Goal: Information Seeking & Learning: Check status

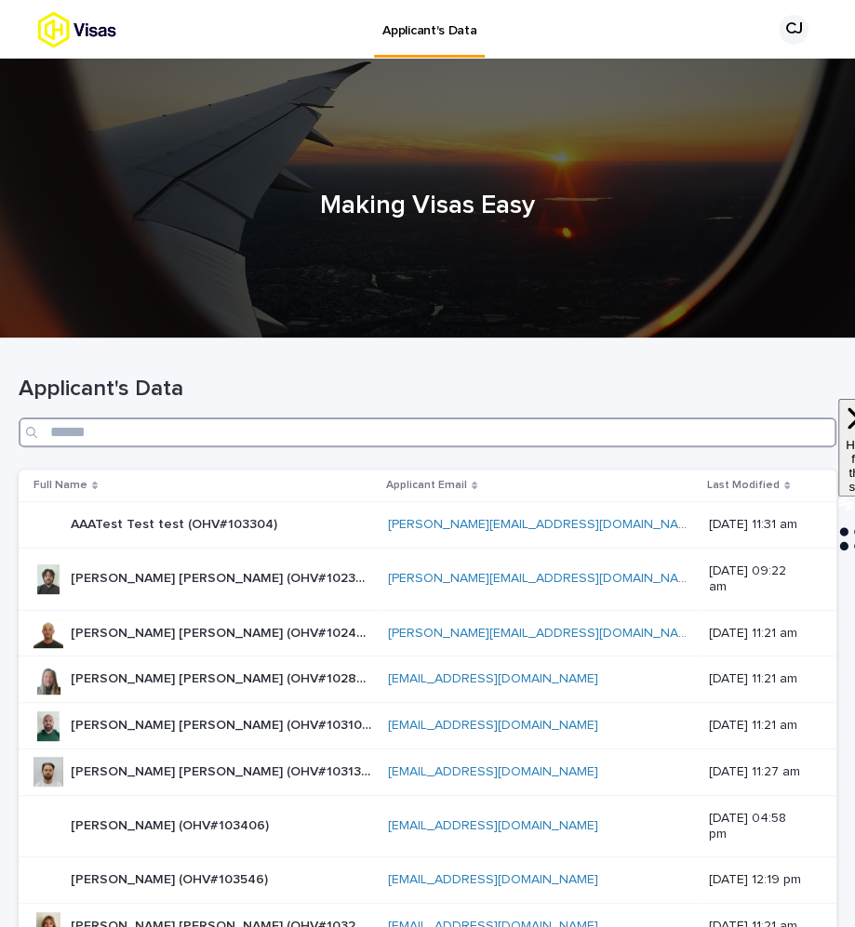
click at [220, 432] on input "Search" at bounding box center [428, 433] width 818 height 30
paste input "******"
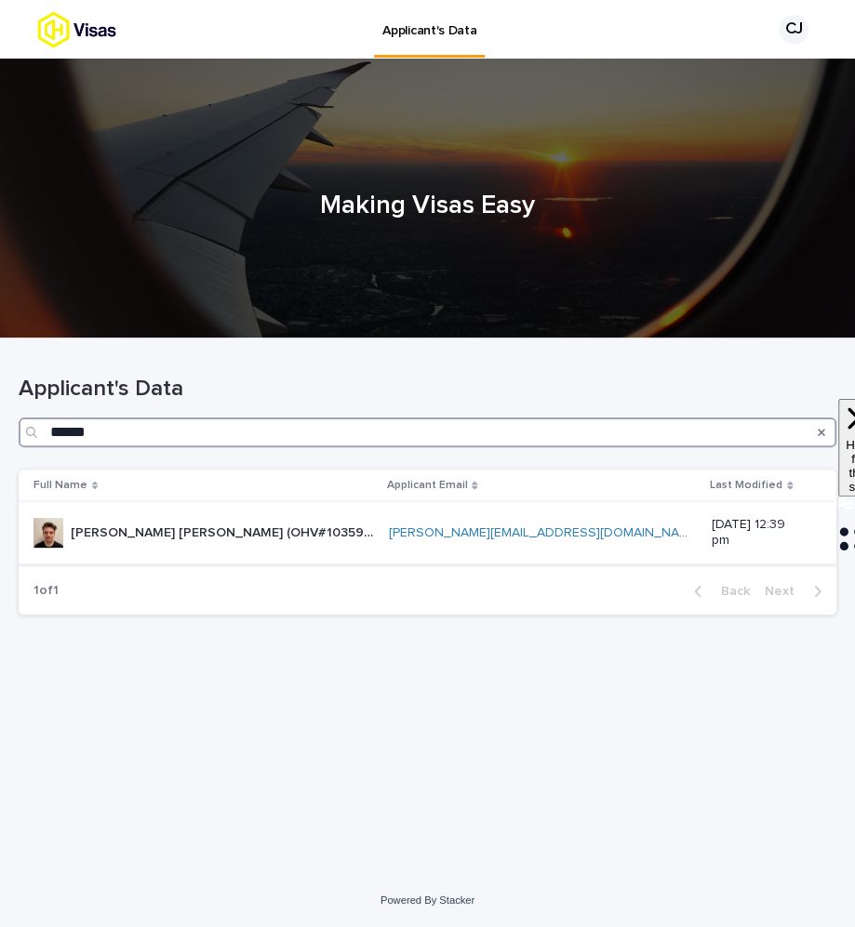
type input "******"
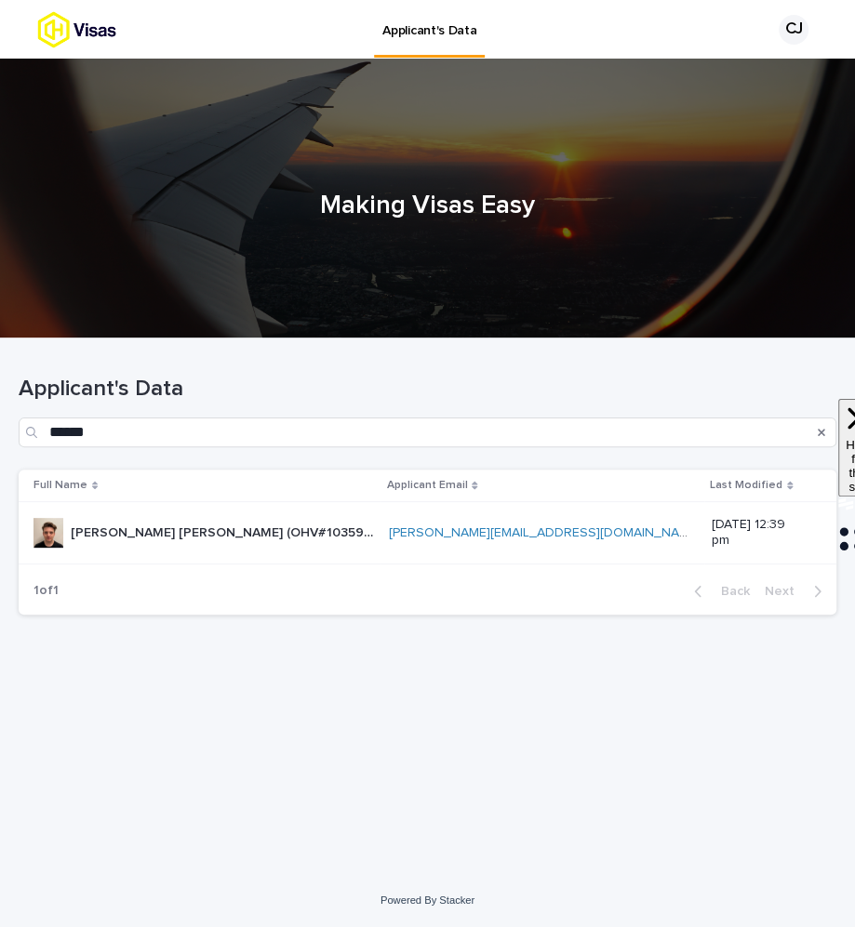
click at [252, 545] on td "[PERSON_NAME] [PERSON_NAME] (OHV#103592) [PERSON_NAME] [PERSON_NAME] (OHV#10359…" at bounding box center [200, 533] width 362 height 62
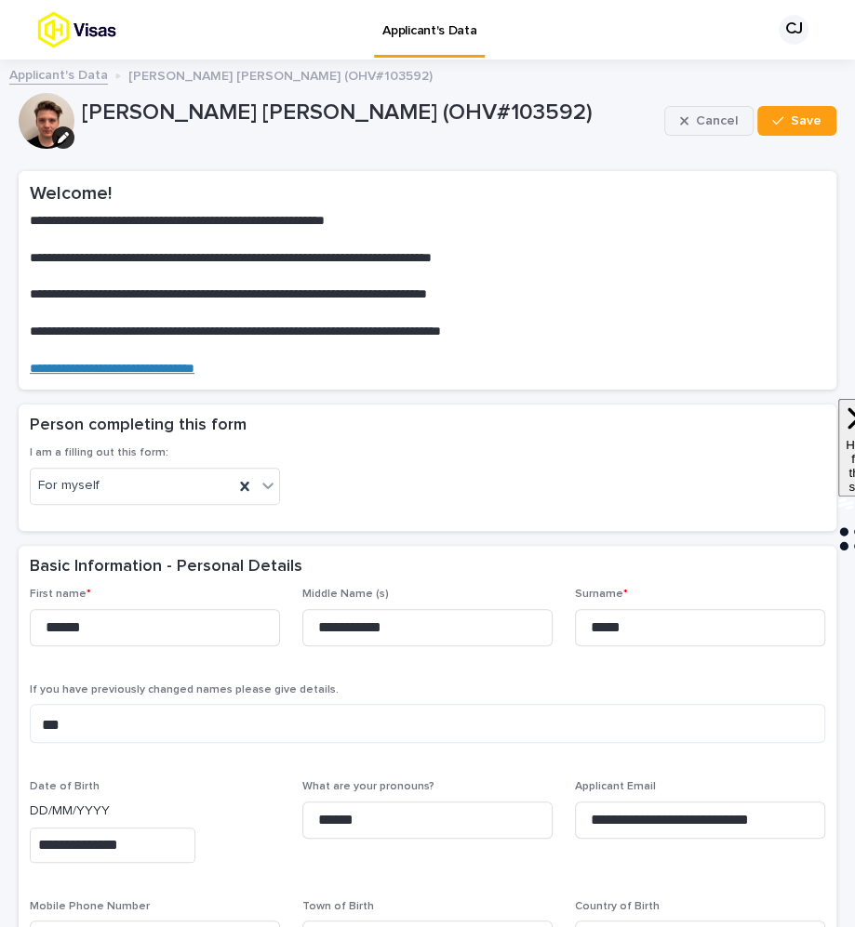
click at [721, 133] on button "Cancel" at bounding box center [708, 121] width 89 height 30
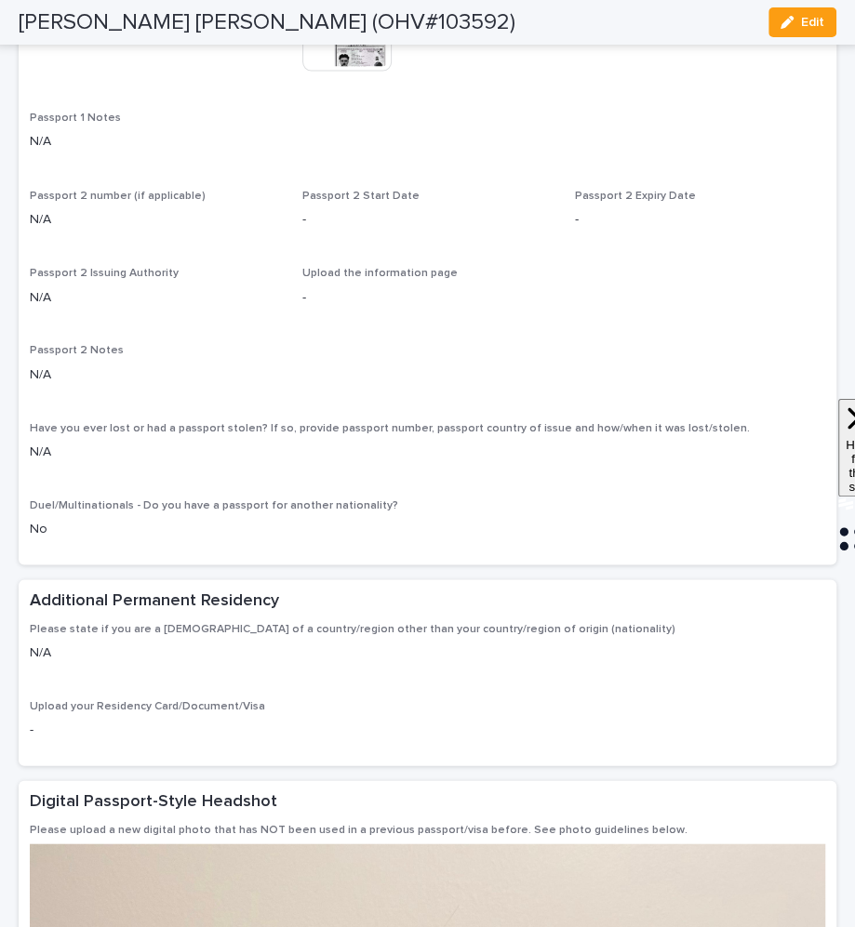
scroll to position [1363, 0]
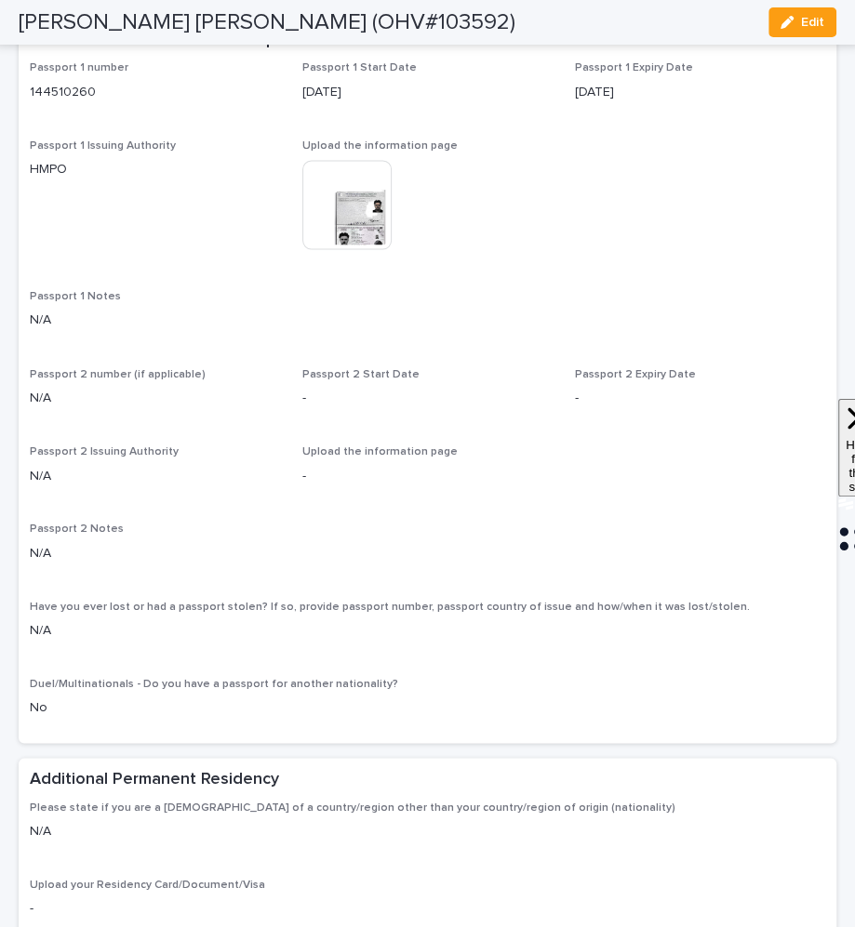
click at [347, 222] on img at bounding box center [346, 204] width 89 height 89
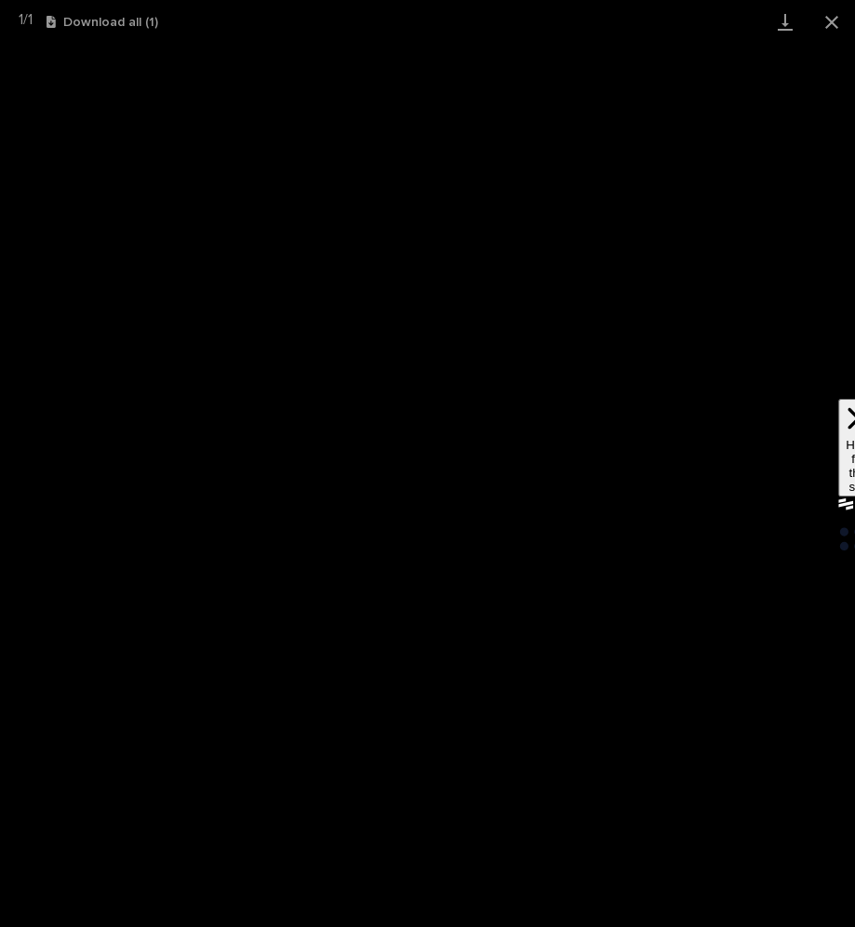
scroll to position [1760, 0]
click at [827, 26] on button "Close gallery" at bounding box center [831, 22] width 47 height 44
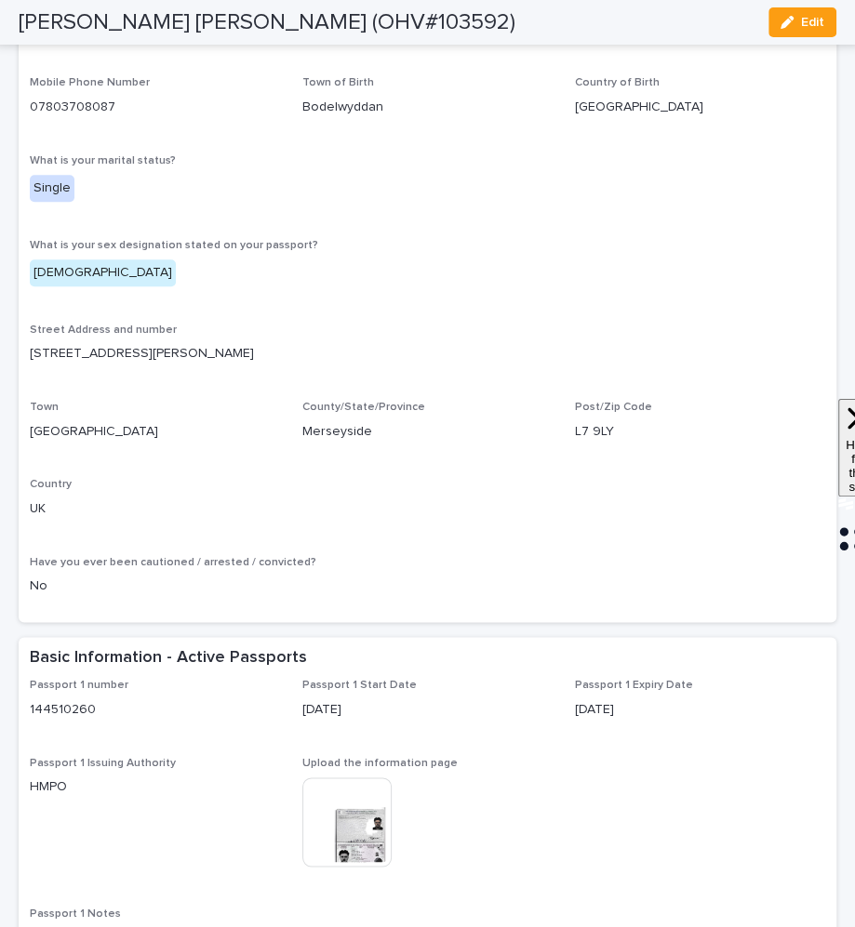
scroll to position [0, 0]
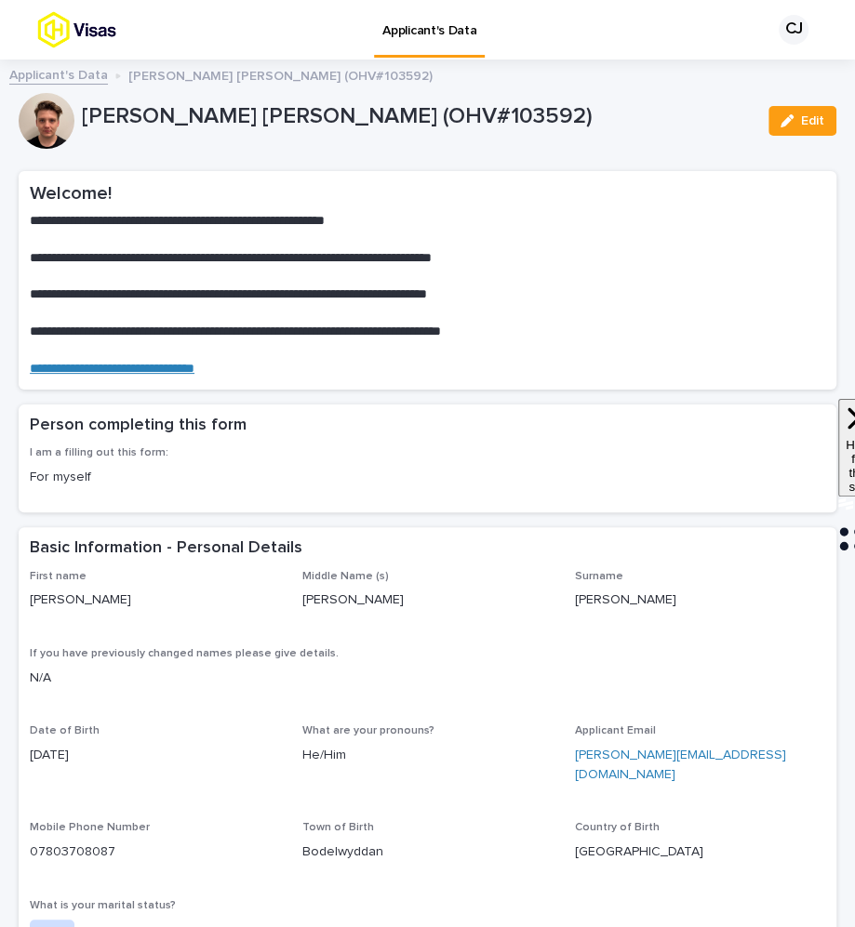
click at [64, 79] on link "Applicant's Data" at bounding box center [58, 73] width 99 height 21
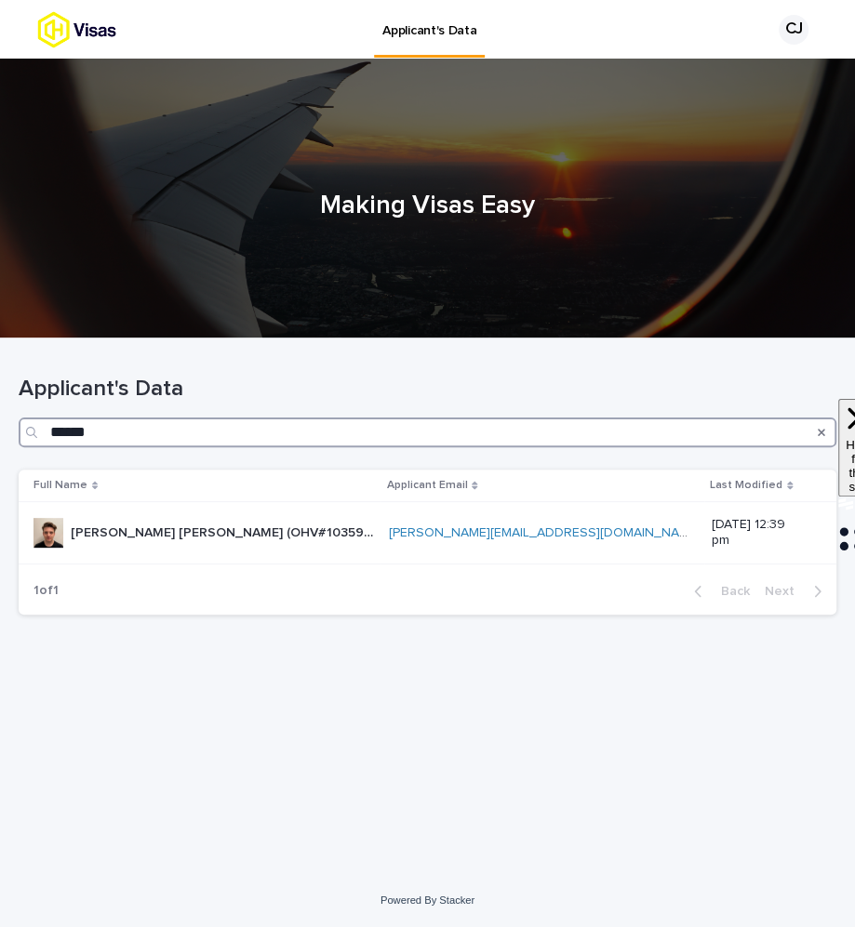
click at [233, 440] on input "******" at bounding box center [428, 433] width 818 height 30
paste input "Search"
type input "****"
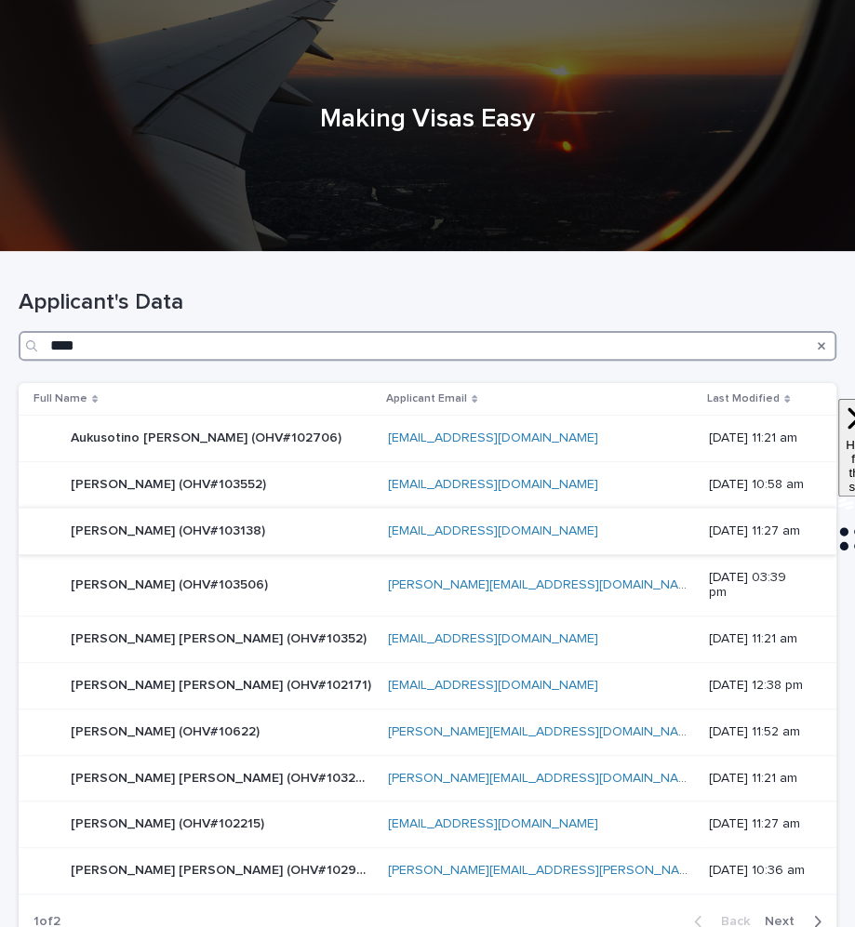
scroll to position [197, 0]
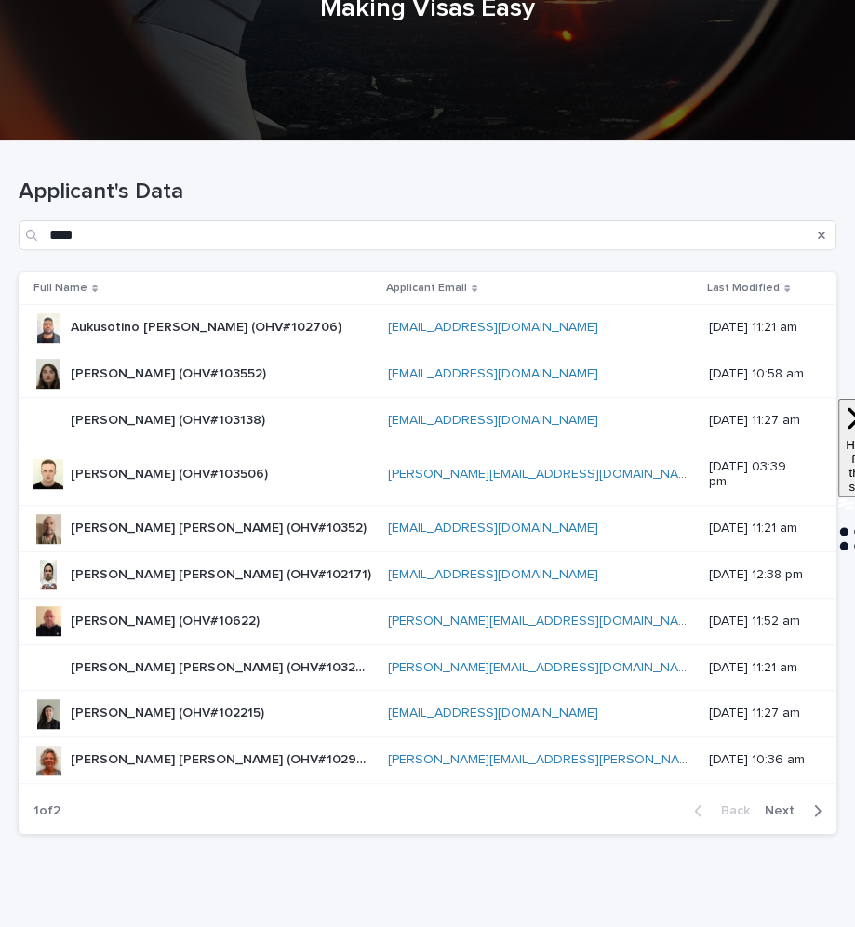
click at [179, 564] on p "Gabrielle Marie King (OHV#102171)" at bounding box center [223, 574] width 304 height 20
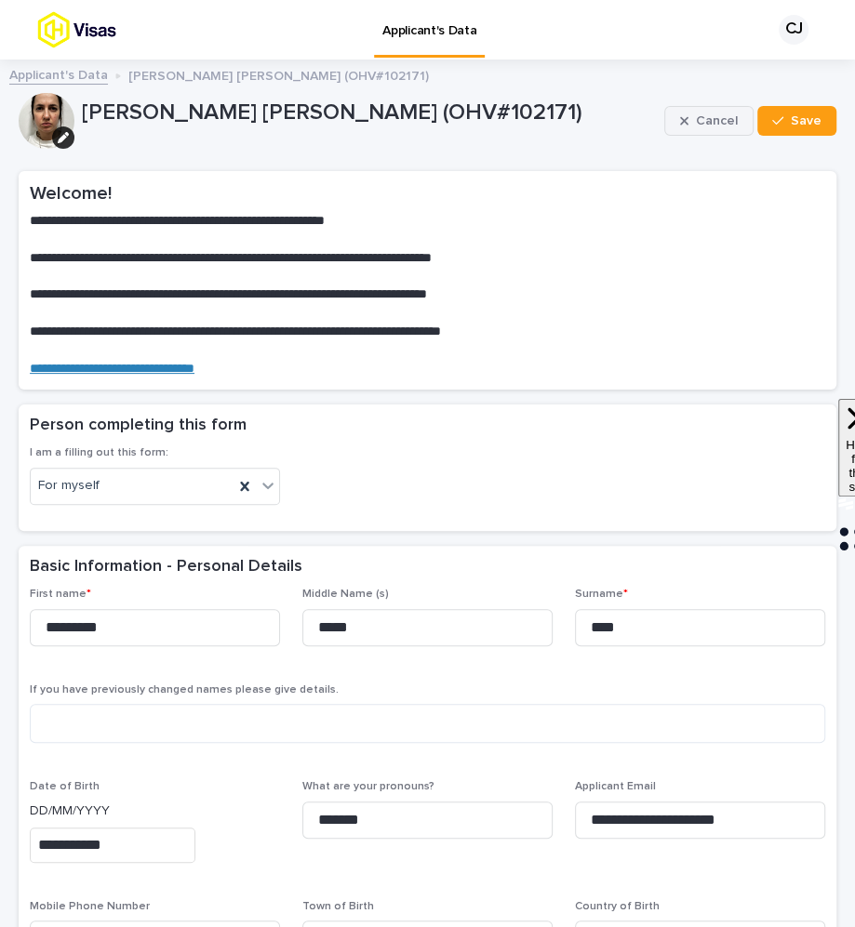
click at [707, 125] on span "Cancel" at bounding box center [717, 120] width 42 height 13
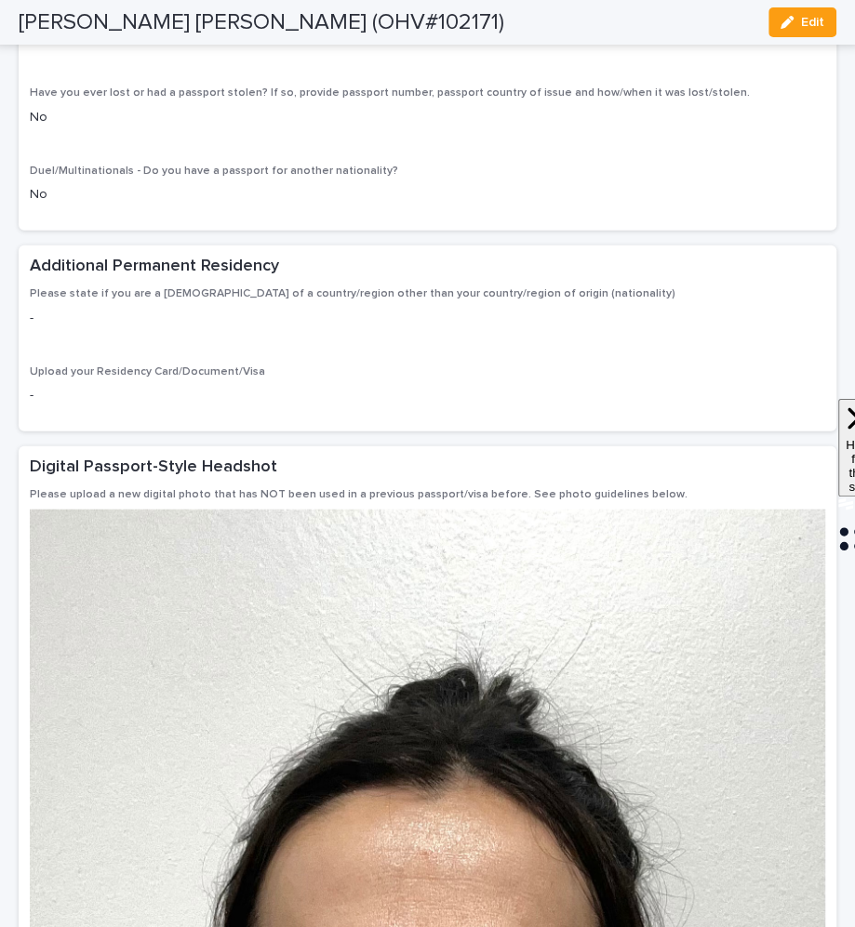
scroll to position [1451, 0]
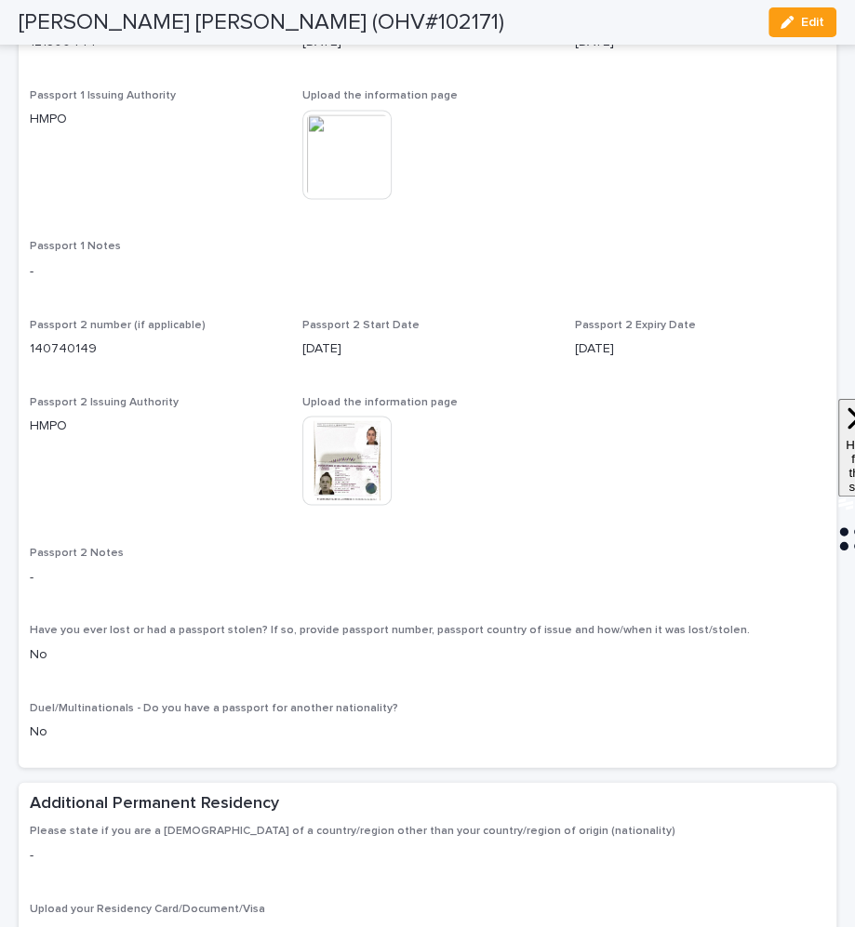
click at [351, 439] on img at bounding box center [346, 460] width 89 height 89
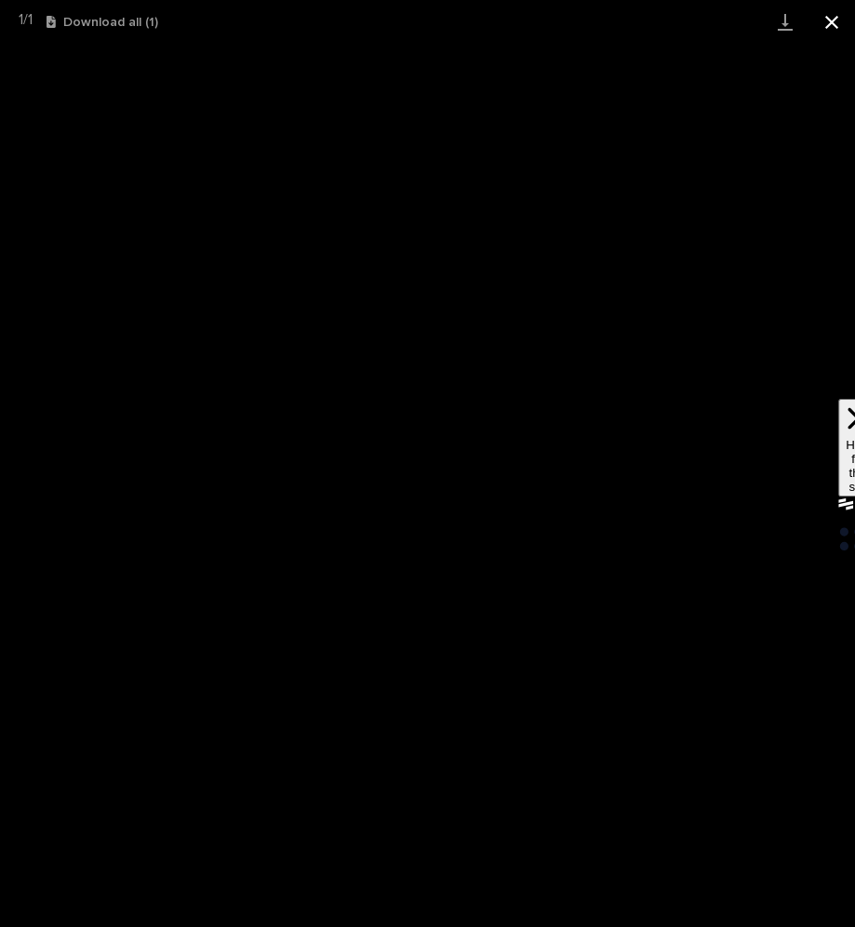
click at [831, 24] on button "Close gallery" at bounding box center [831, 22] width 47 height 44
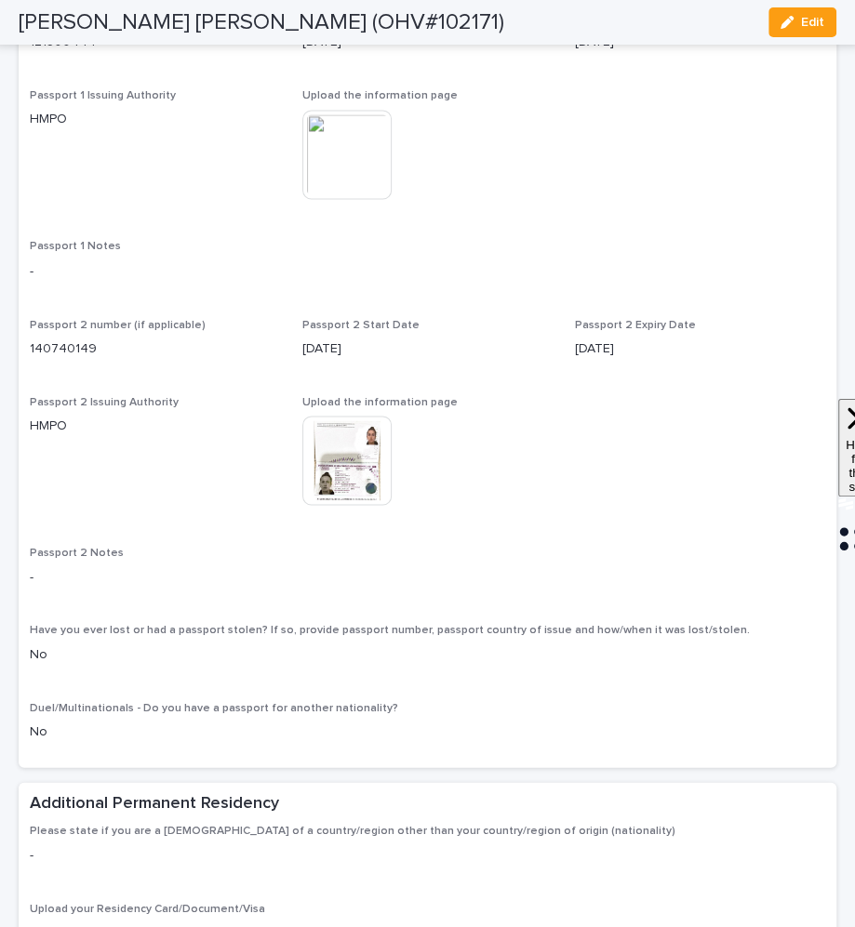
scroll to position [0, 0]
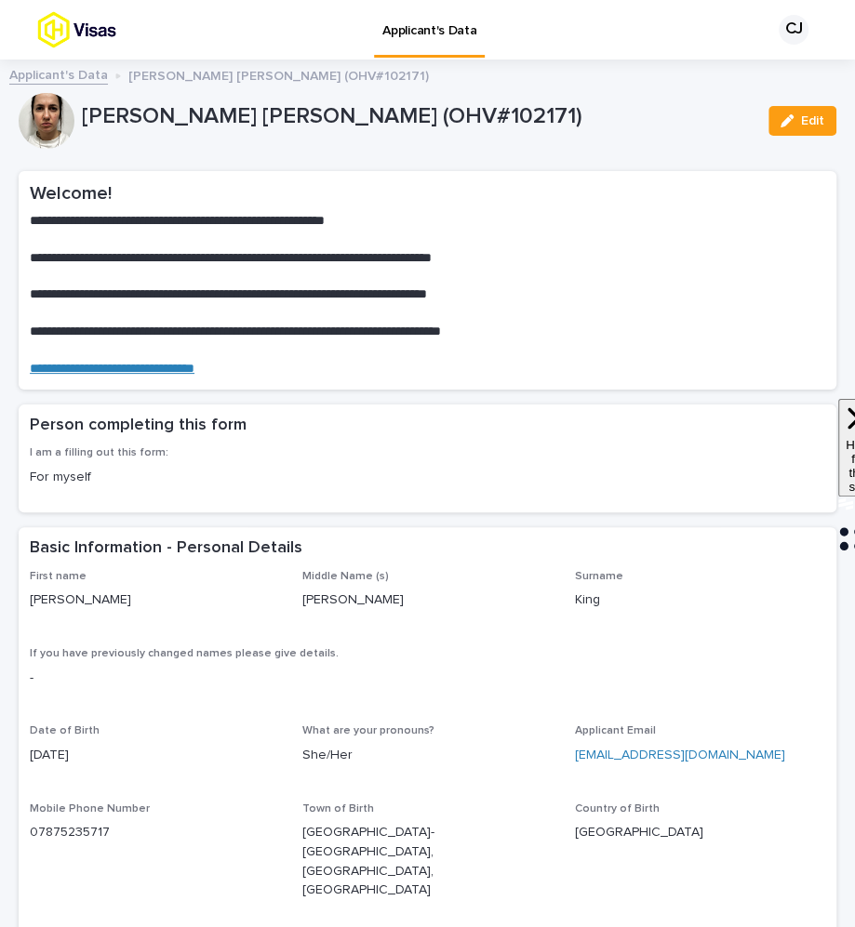
click at [70, 66] on link "Applicant's Data" at bounding box center [58, 73] width 99 height 21
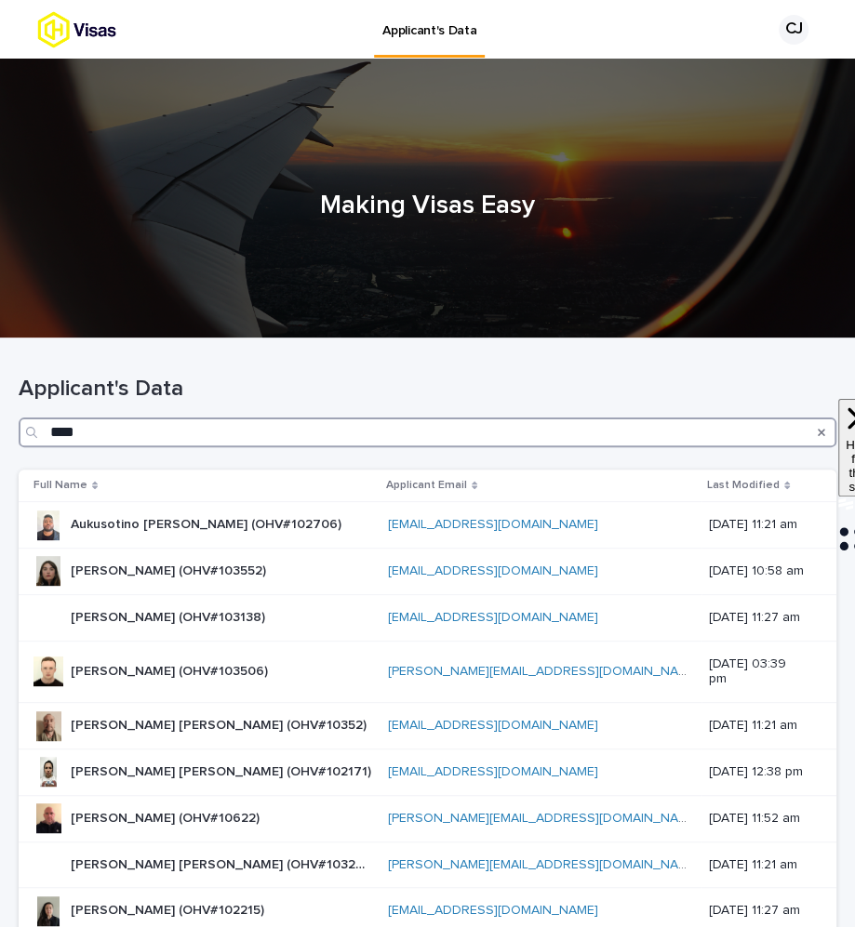
click at [524, 428] on input "****" at bounding box center [428, 433] width 818 height 30
paste input "**"
type input "******"
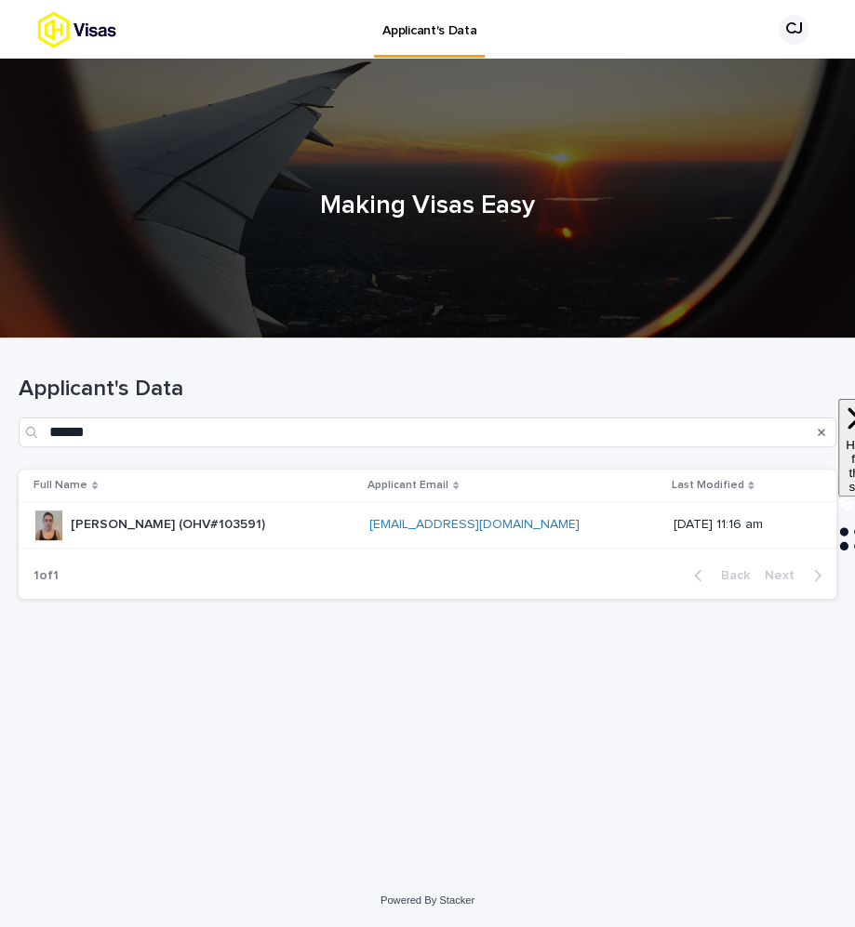
click at [271, 512] on div "Olga Kenig (OHV#103591) Olga Kenig (OHV#103591)" at bounding box center [193, 525] width 321 height 31
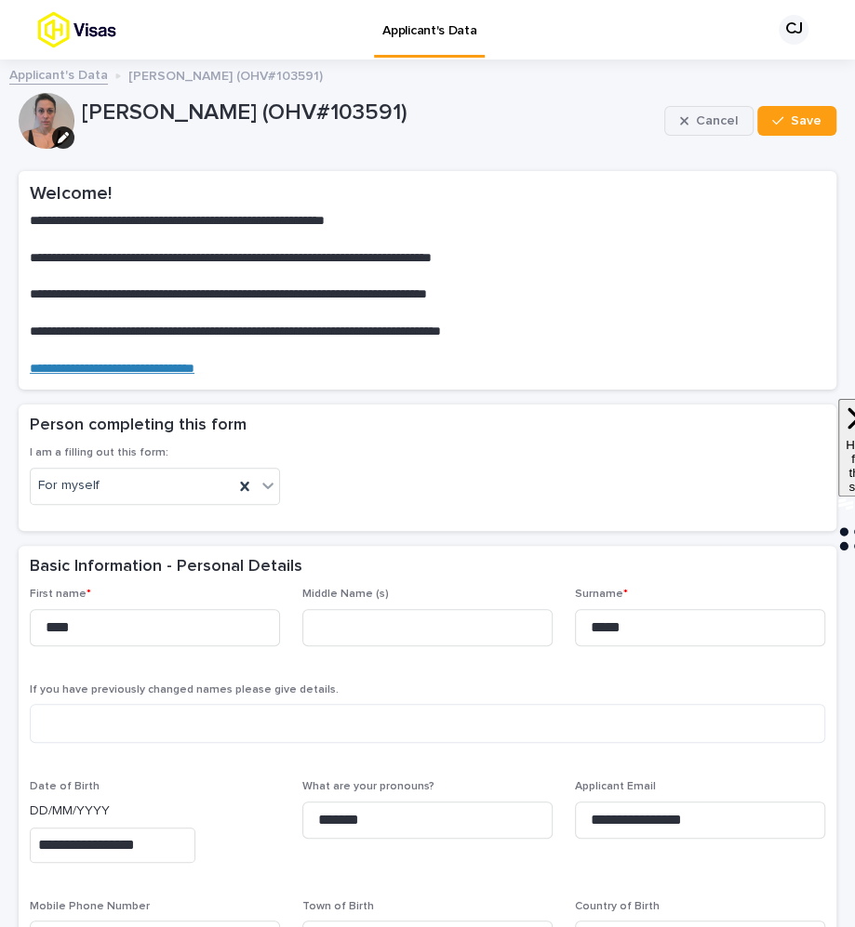
click at [687, 117] on icon "button" at bounding box center [684, 120] width 8 height 13
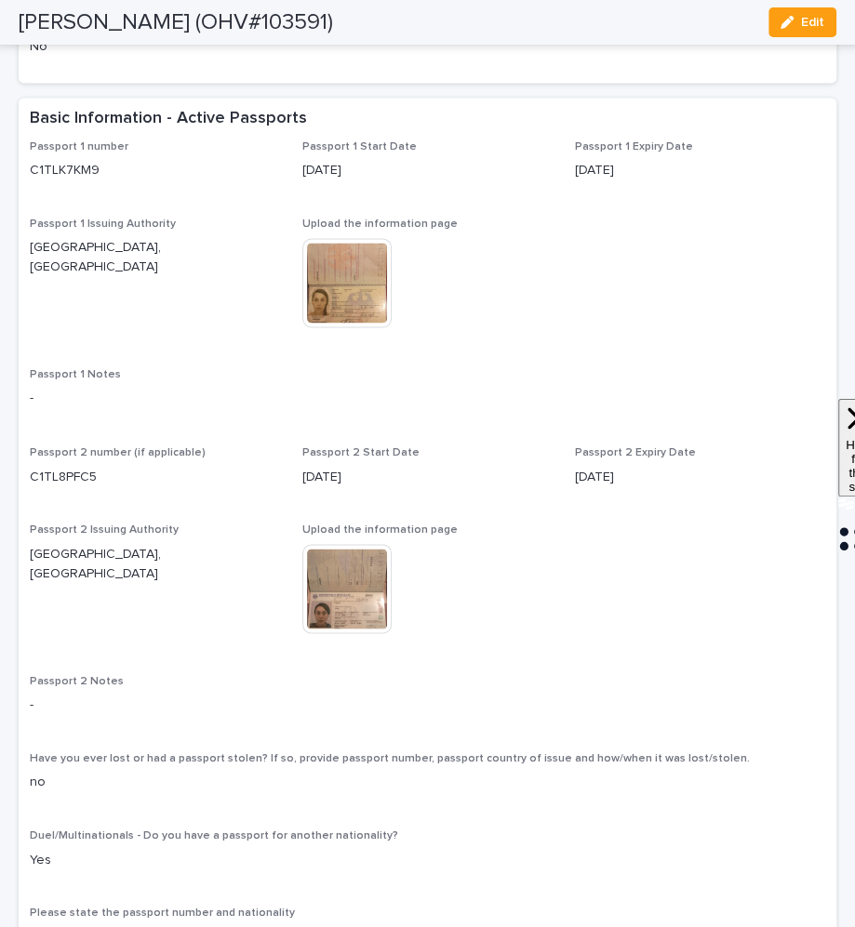
scroll to position [1257, 0]
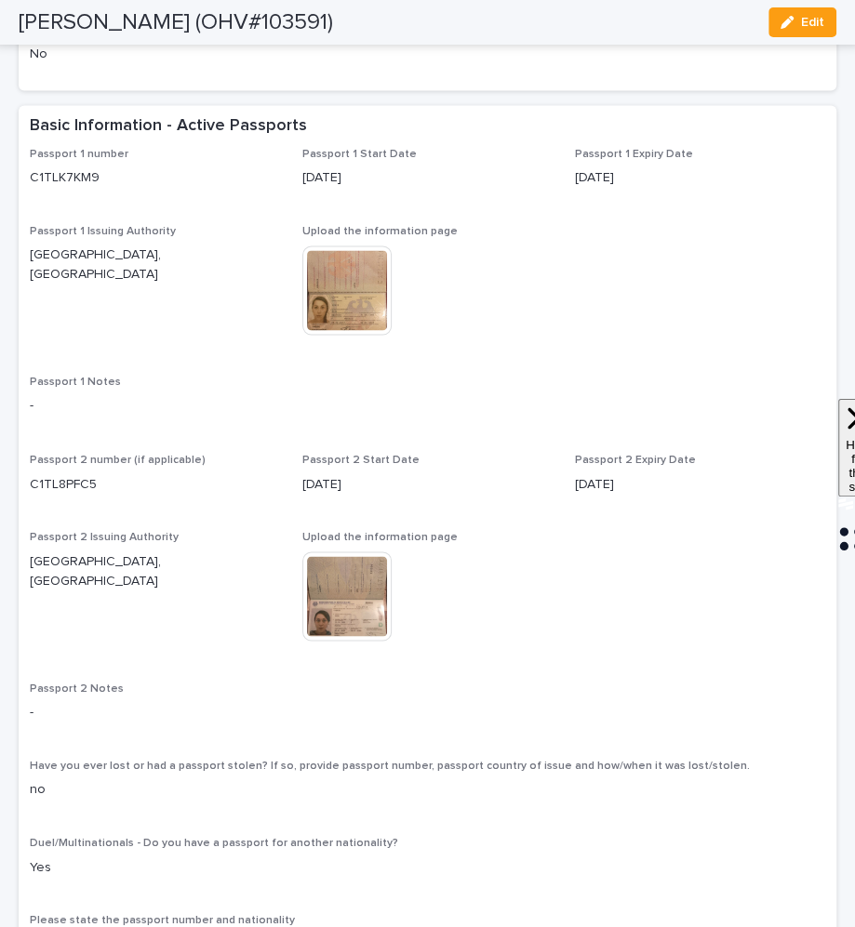
click at [346, 316] on img at bounding box center [346, 290] width 89 height 89
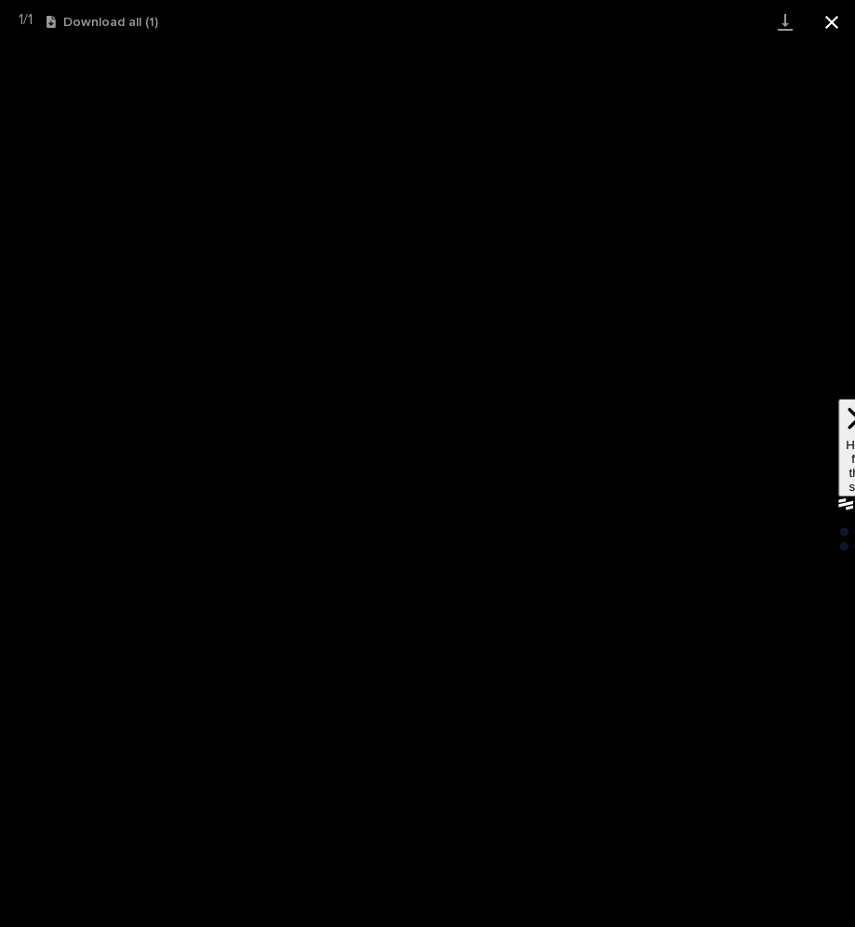
click at [827, 21] on button "Close gallery" at bounding box center [831, 22] width 47 height 44
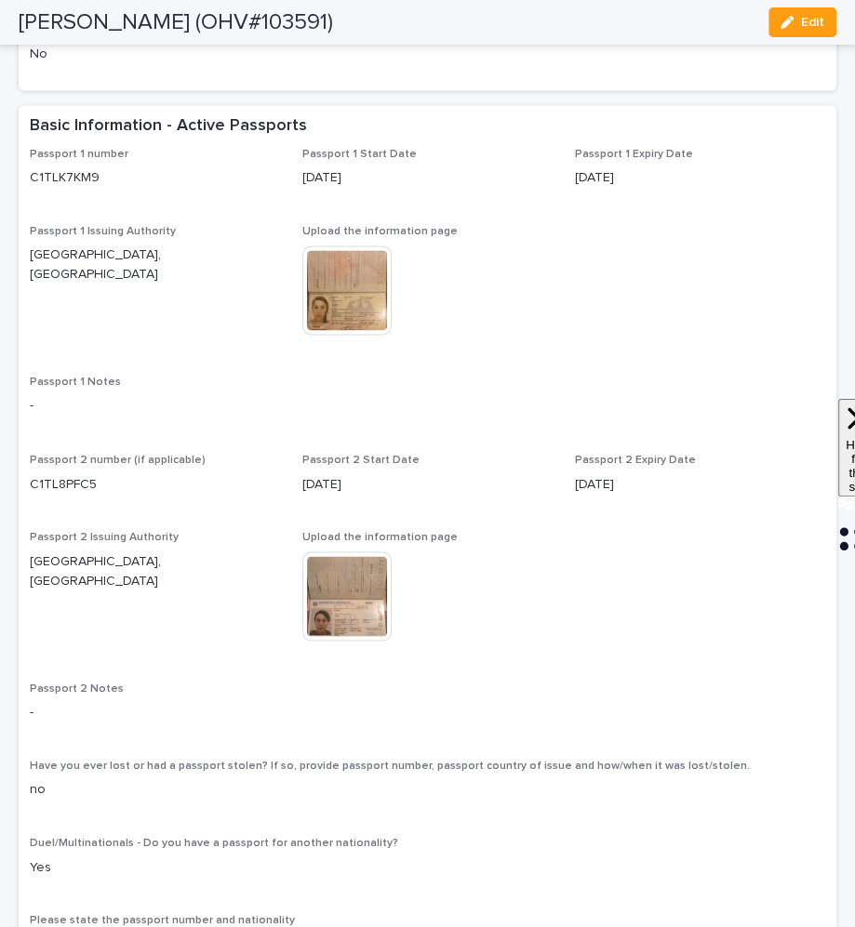
click at [358, 621] on img at bounding box center [346, 596] width 89 height 89
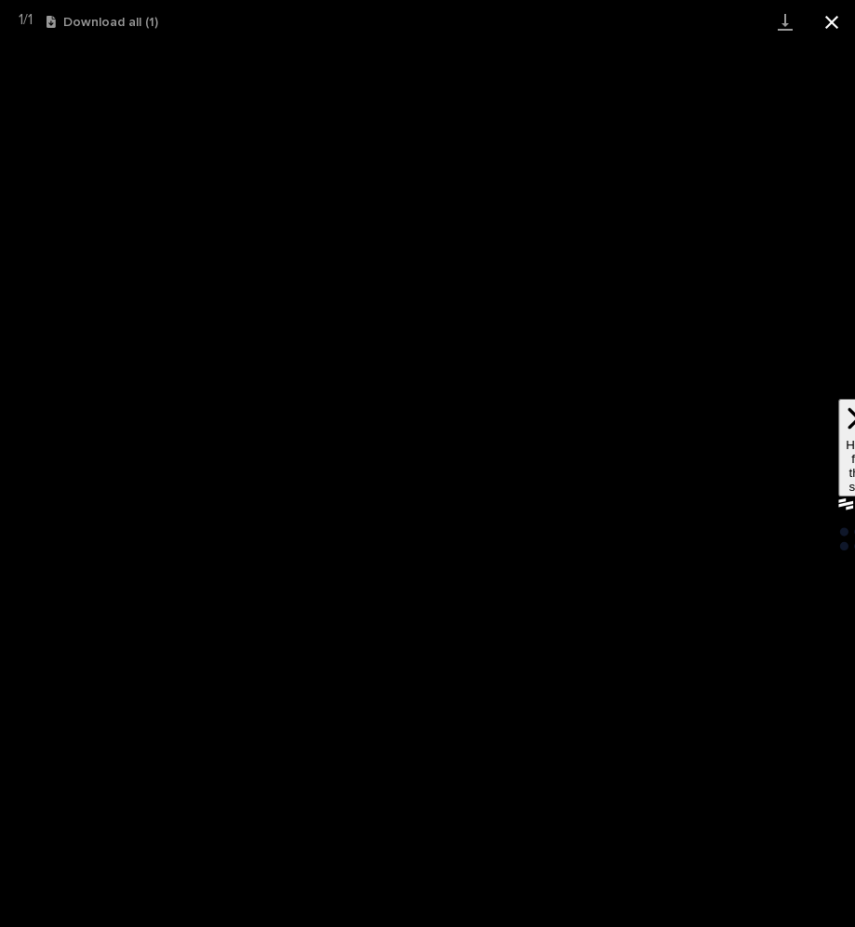
click at [831, 23] on button "Close gallery" at bounding box center [831, 22] width 47 height 44
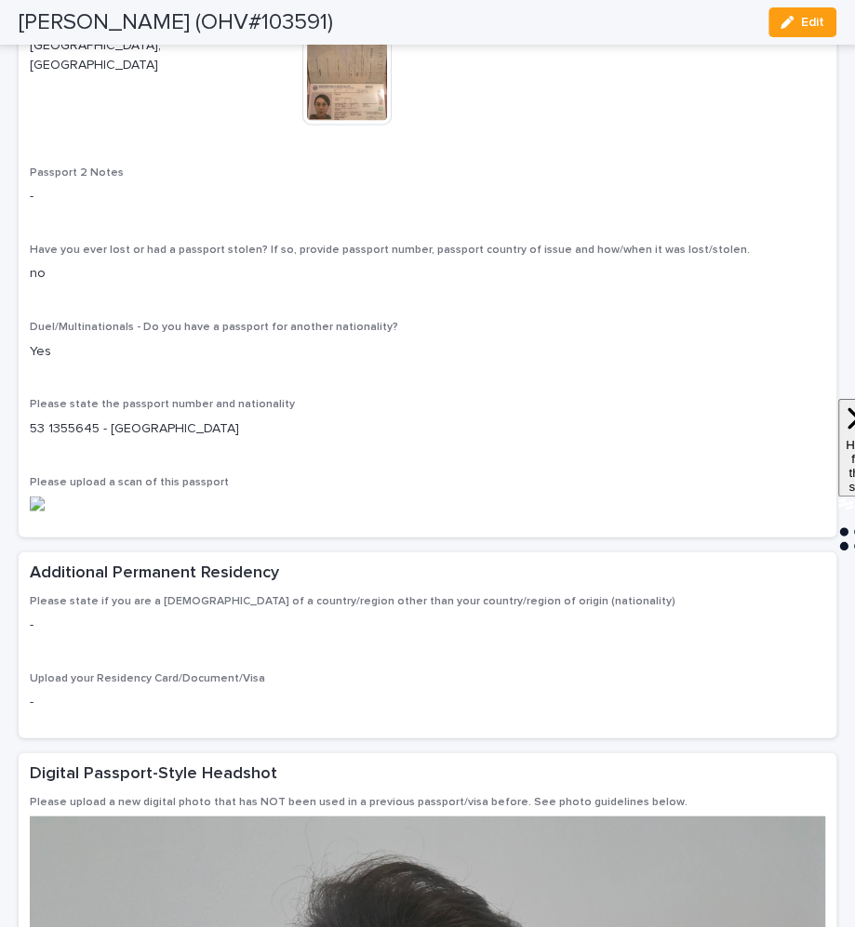
scroll to position [2002, 0]
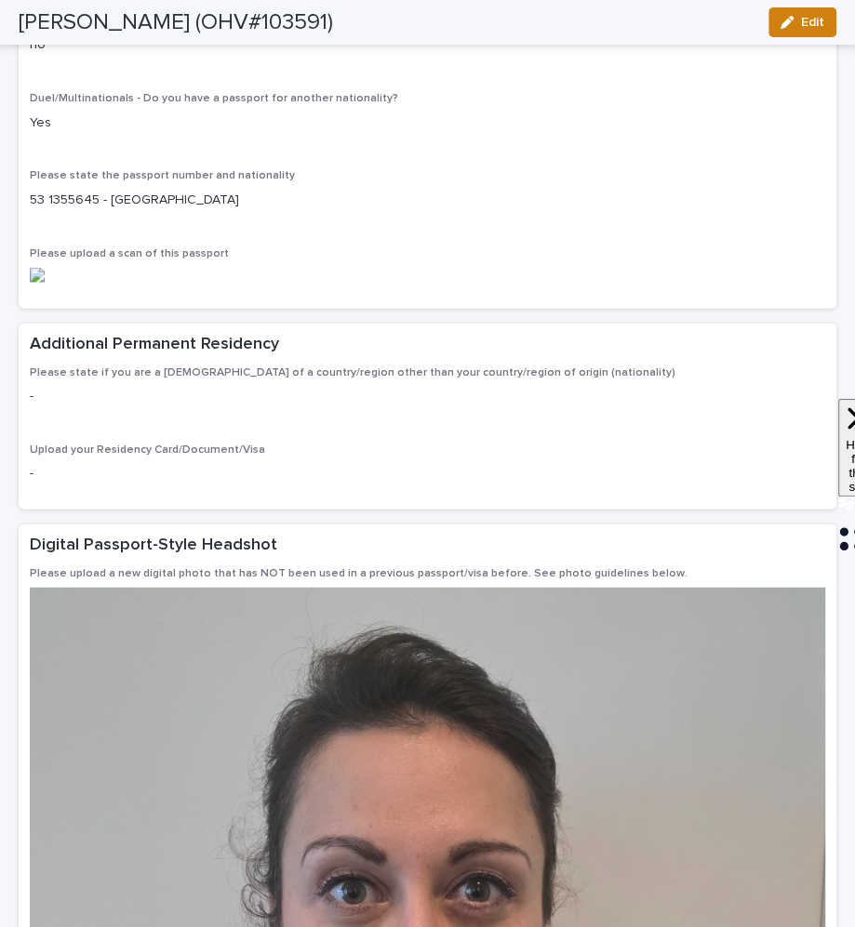
click at [786, 27] on icon "button" at bounding box center [786, 22] width 13 height 13
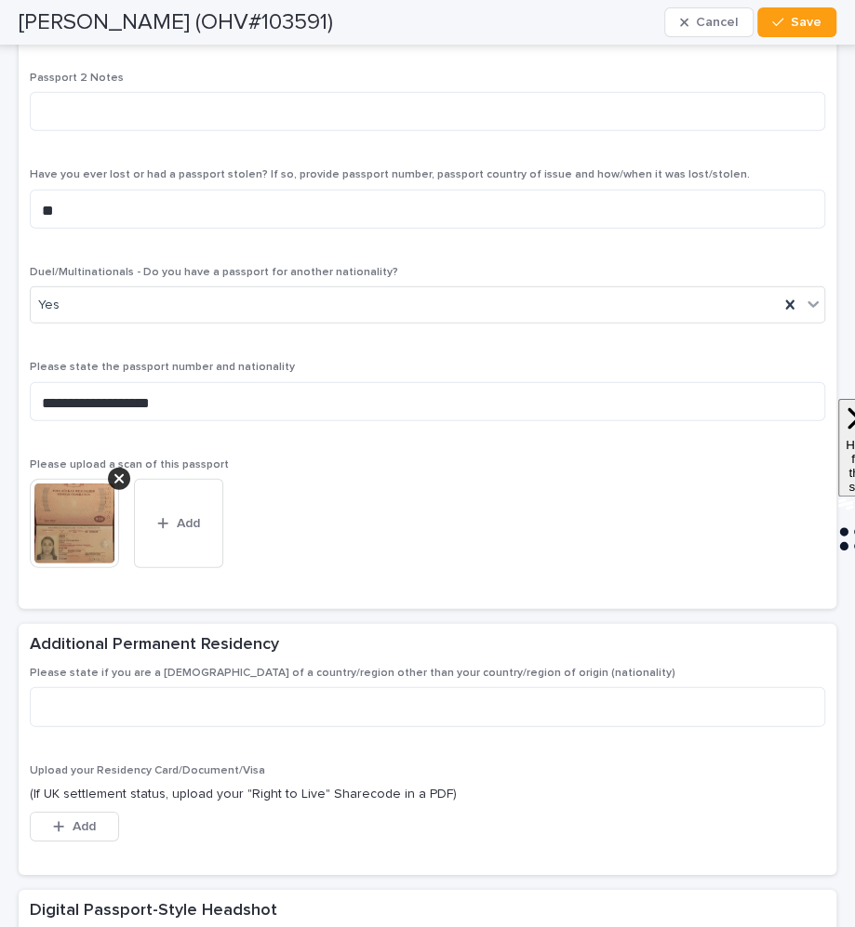
scroll to position [2266, 0]
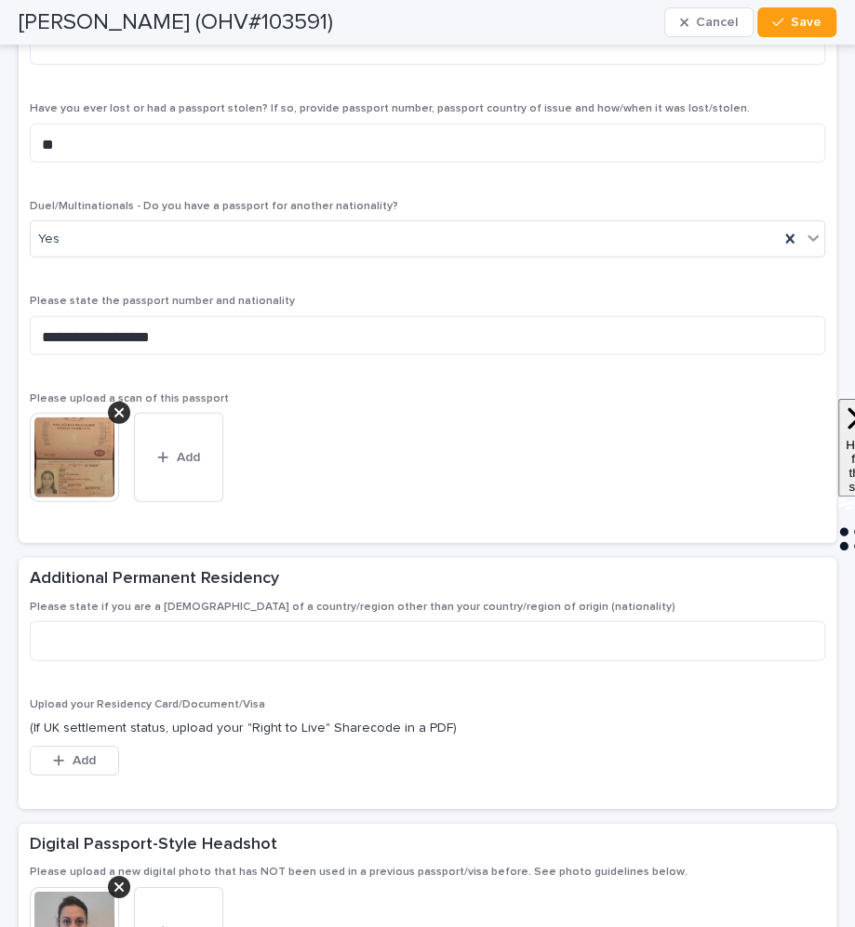
click at [63, 467] on img at bounding box center [74, 457] width 89 height 89
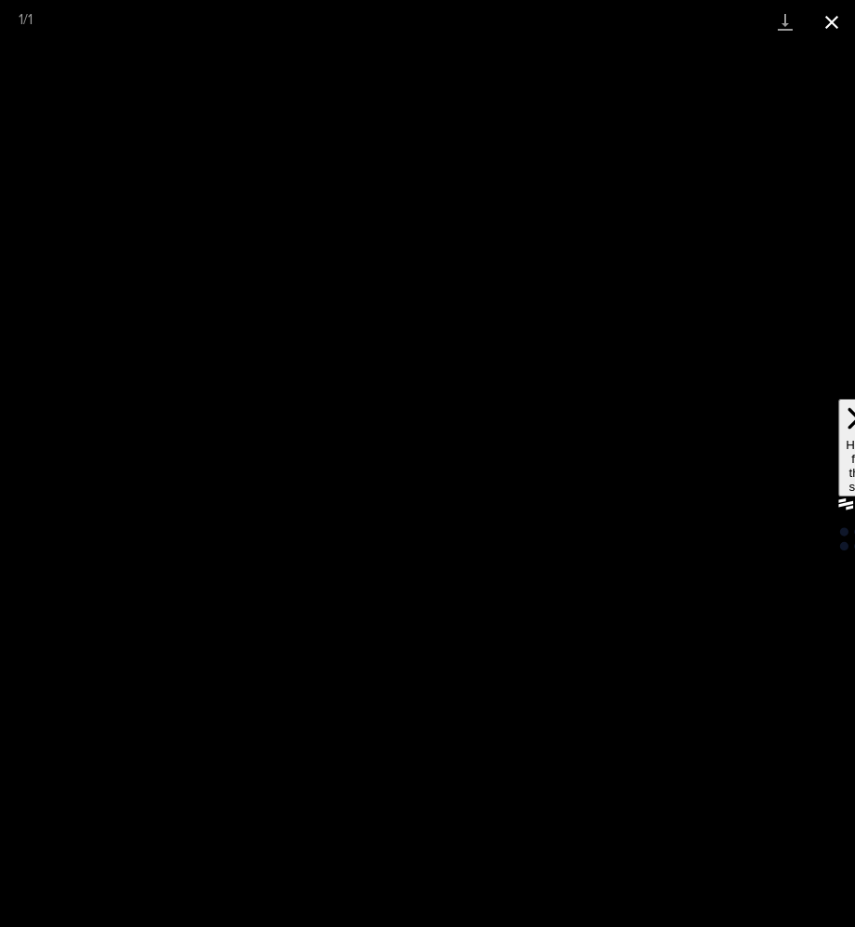
click at [843, 22] on button "Close gallery" at bounding box center [831, 22] width 47 height 44
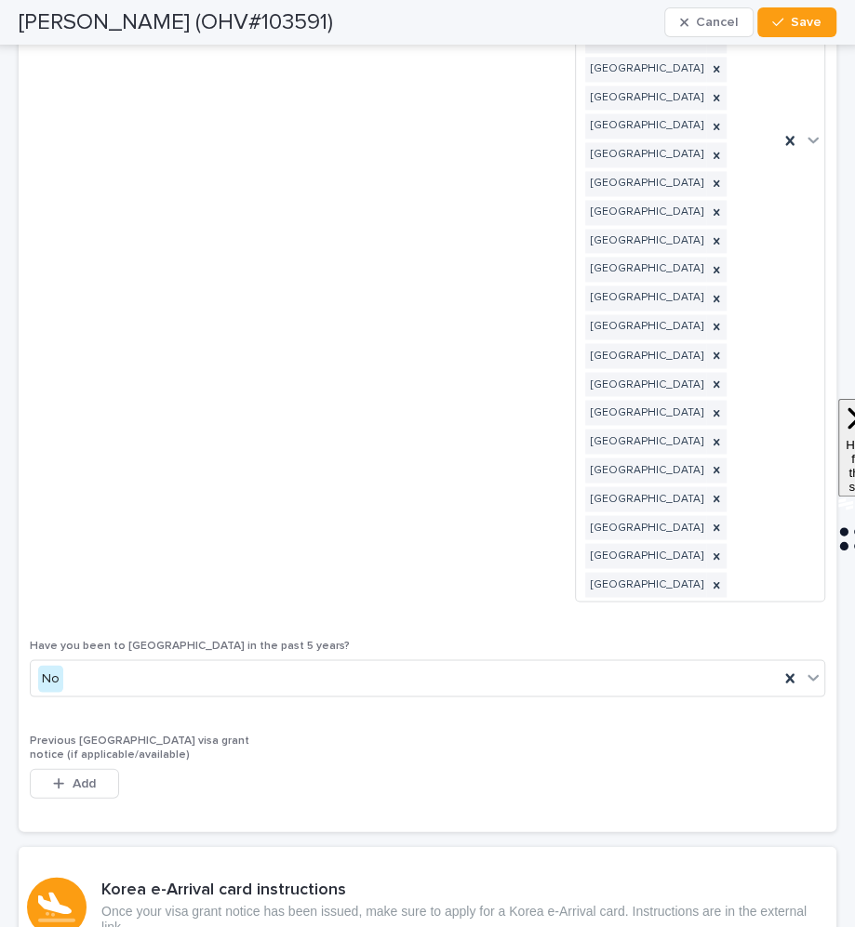
scroll to position [4841, 0]
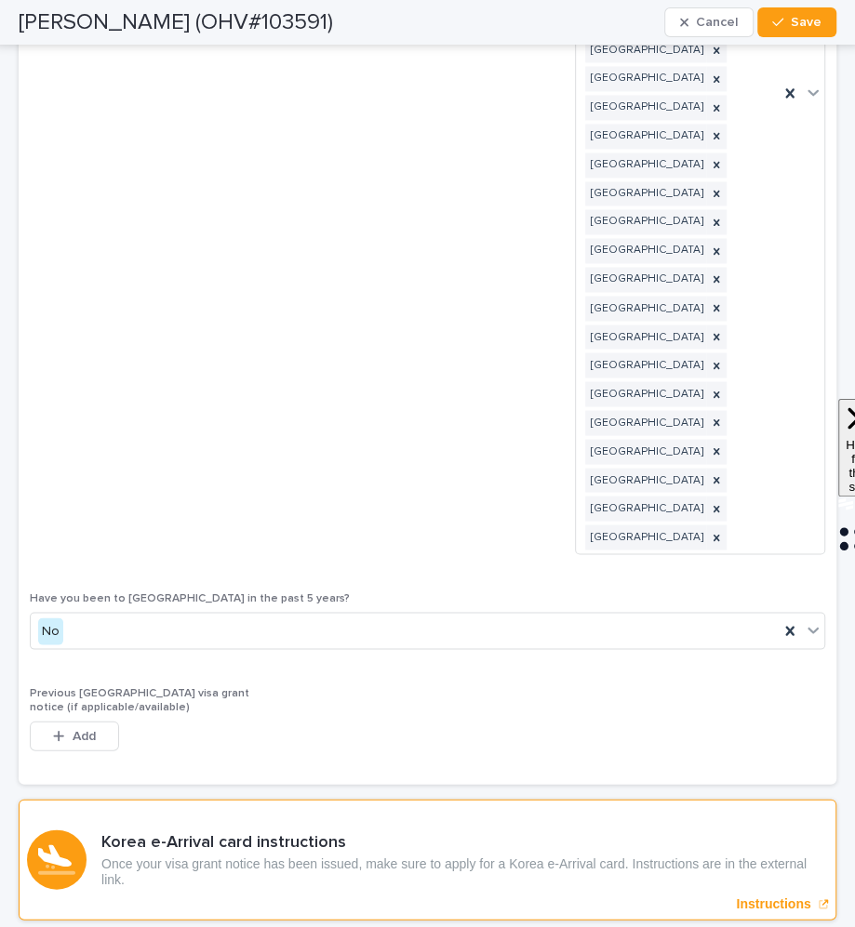
click at [744, 896] on p "Instructions" at bounding box center [773, 904] width 74 height 16
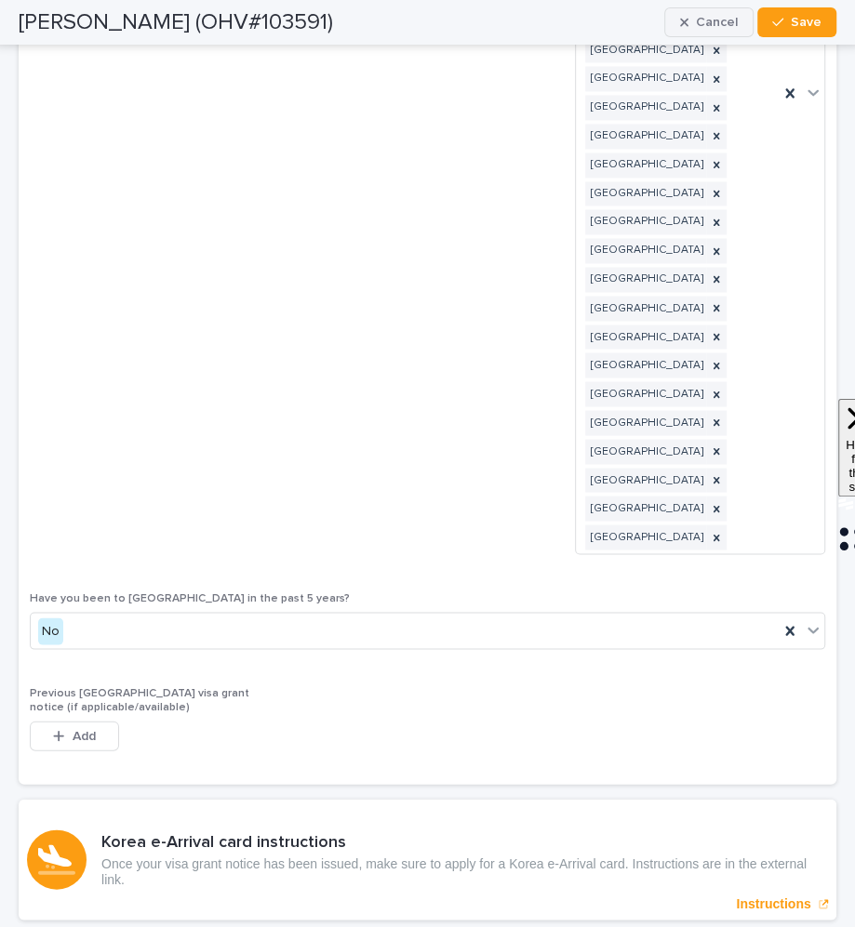
click at [733, 22] on span "Cancel" at bounding box center [717, 22] width 42 height 13
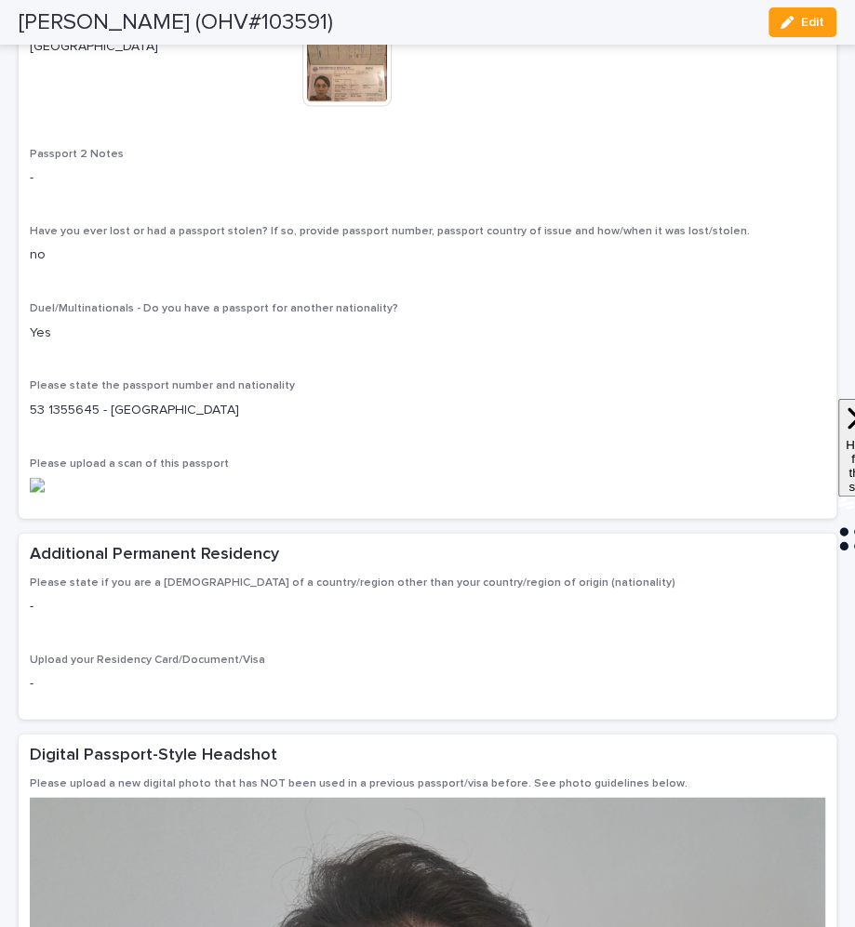
scroll to position [1753, 0]
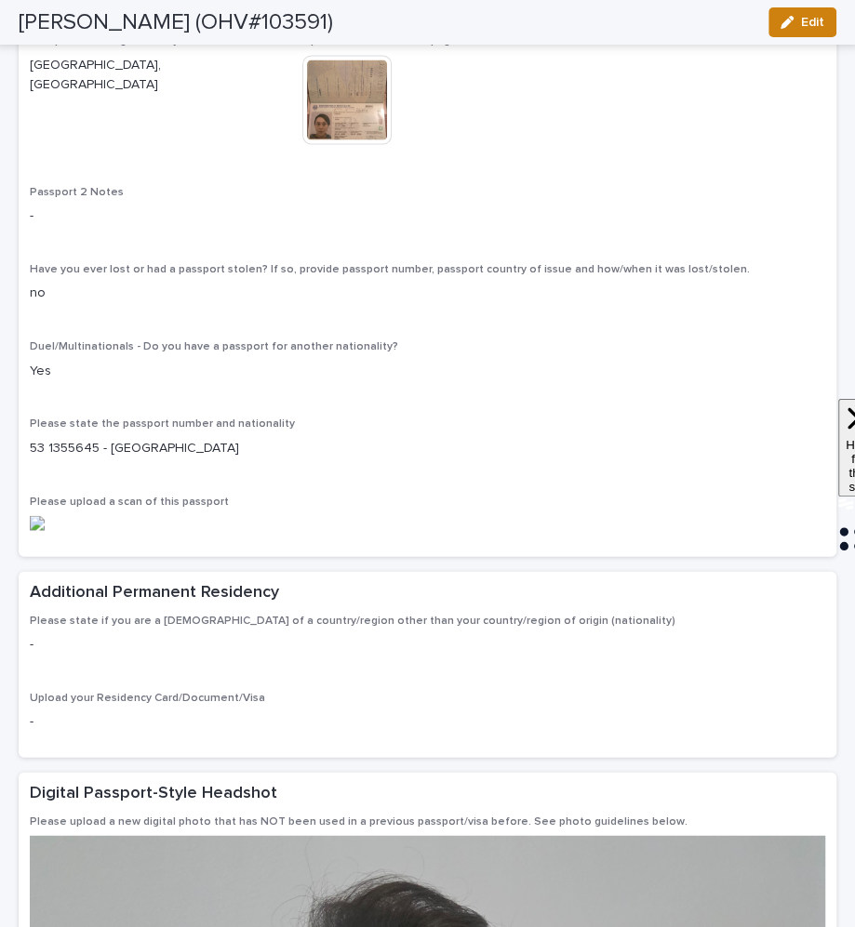
click at [814, 26] on span "Edit" at bounding box center [812, 22] width 23 height 13
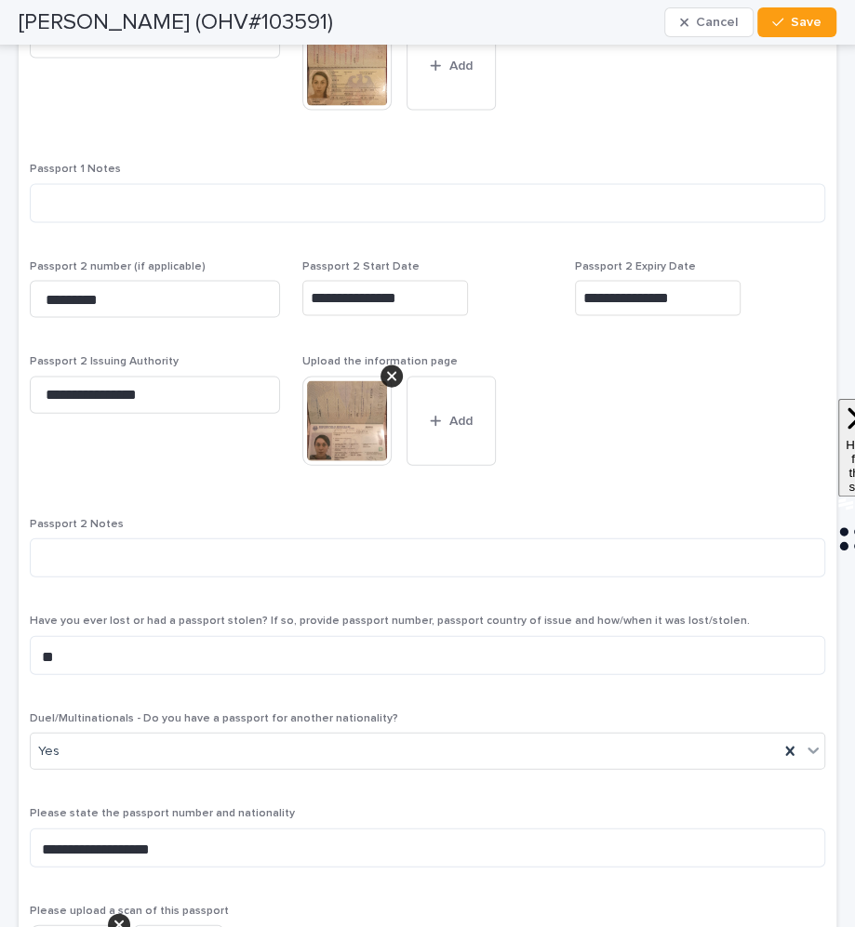
scroll to position [2312, 0]
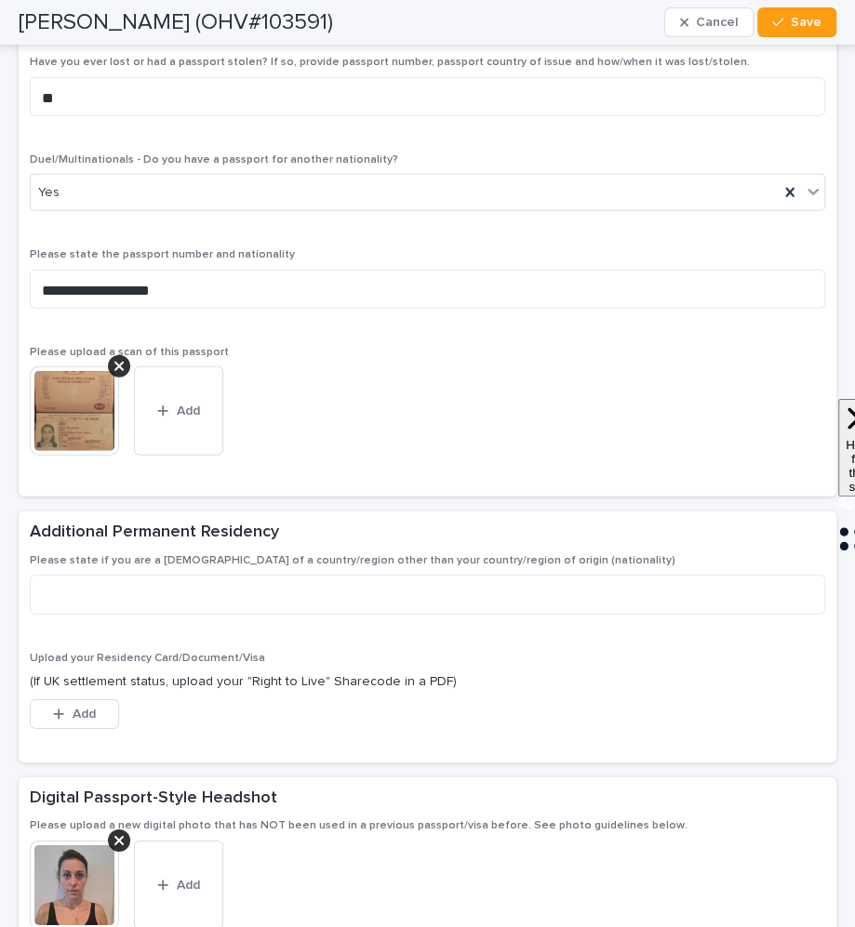
click at [65, 392] on img at bounding box center [74, 410] width 89 height 89
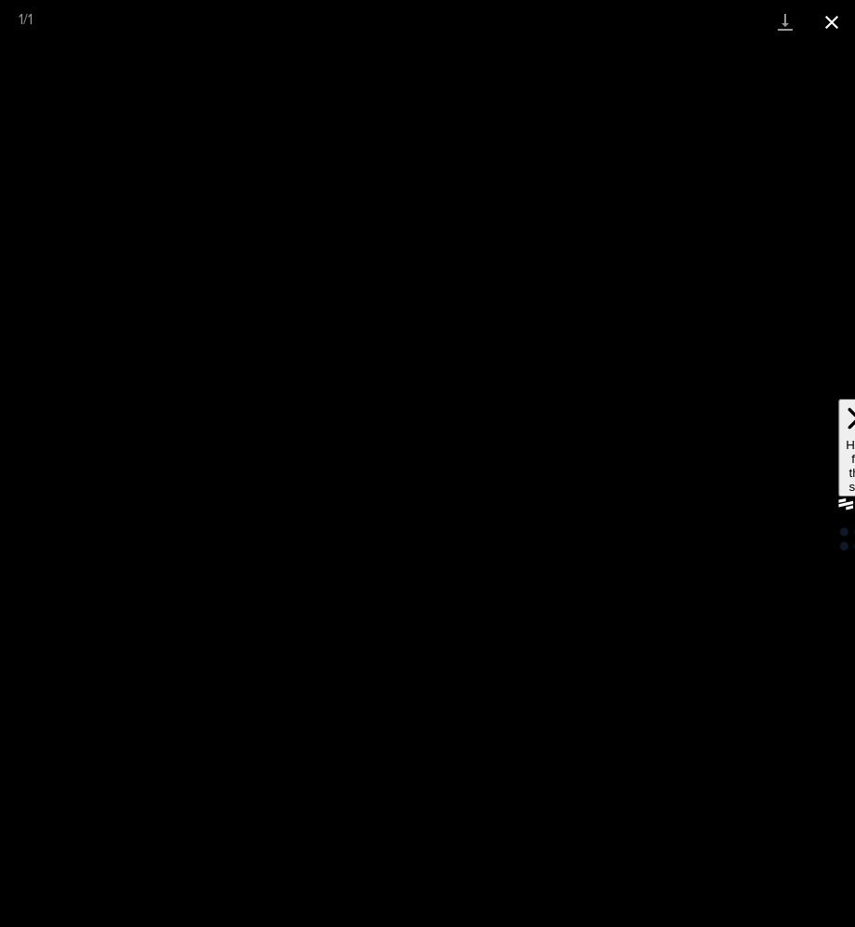
click at [838, 21] on button "Close gallery" at bounding box center [831, 22] width 47 height 44
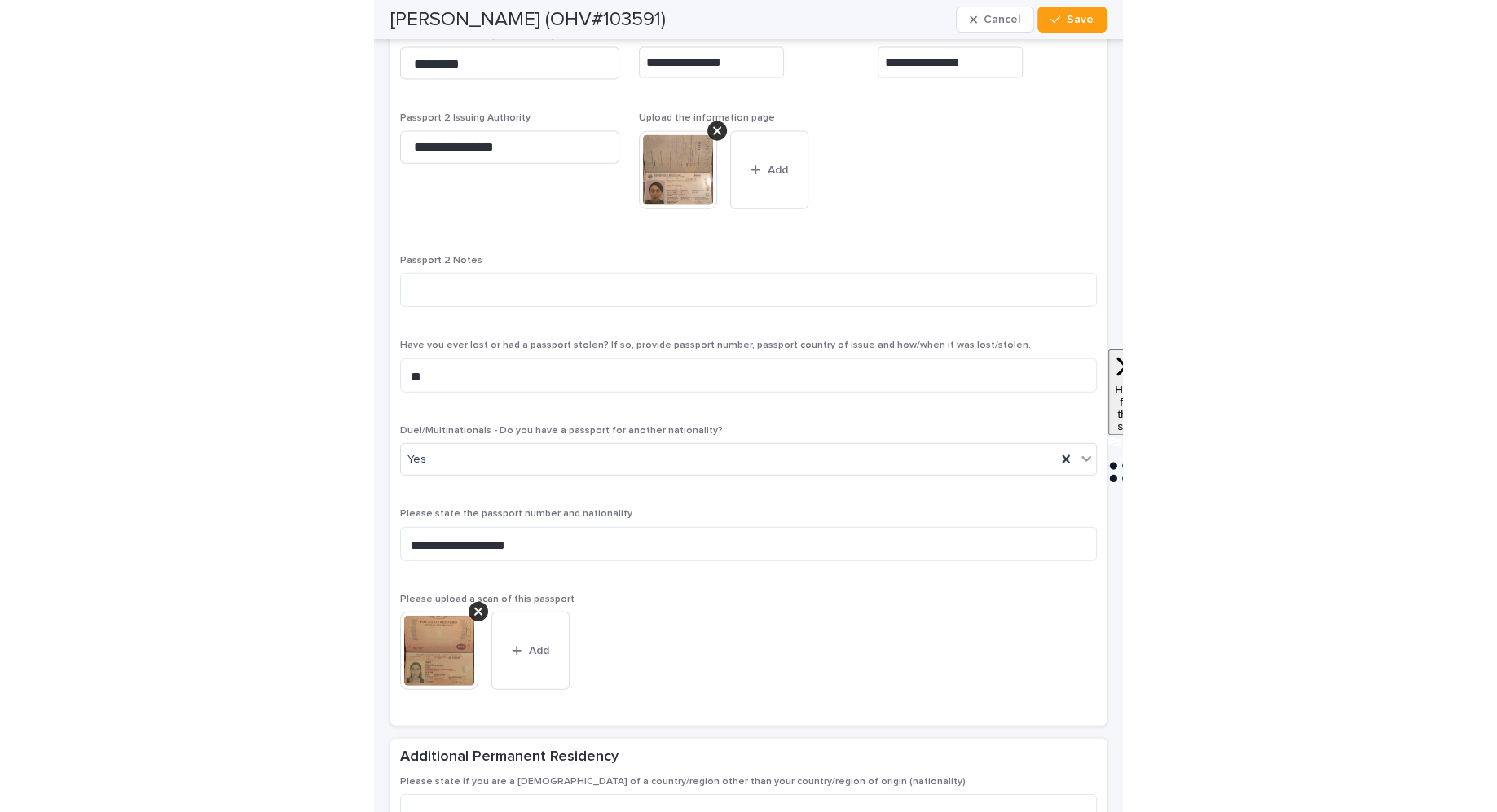
scroll to position [1462, 0]
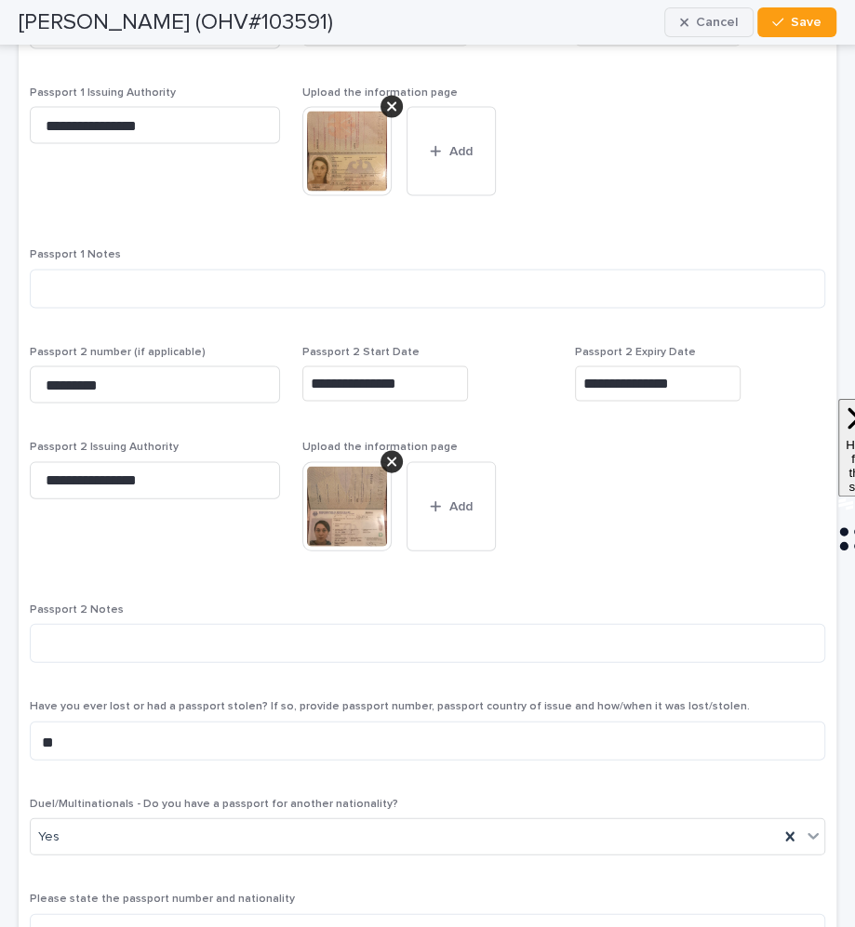
click at [705, 17] on span "Cancel" at bounding box center [717, 22] width 42 height 13
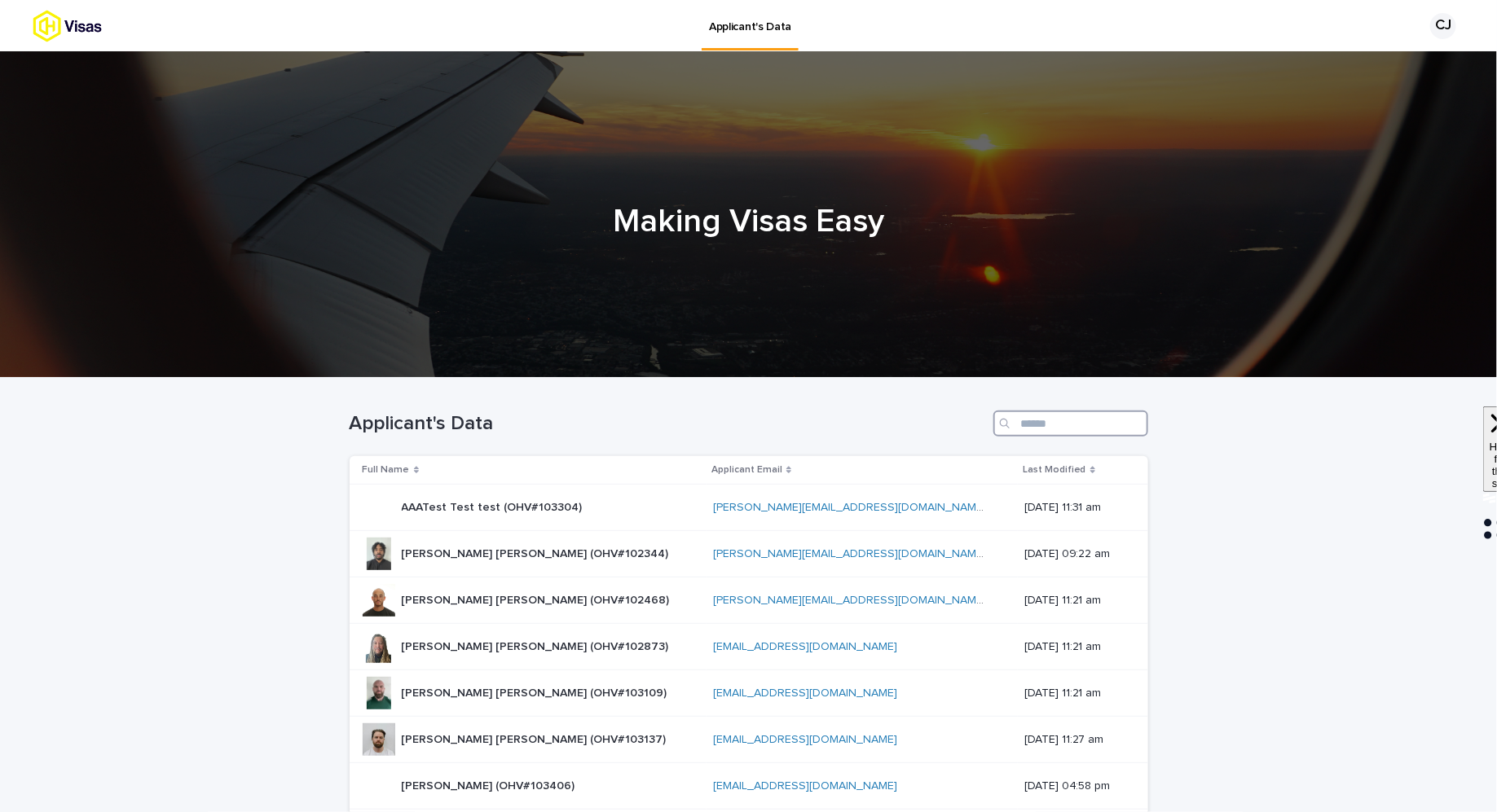
click at [1049, 417] on input "Search" at bounding box center [1070, 424] width 155 height 26
paste input "******"
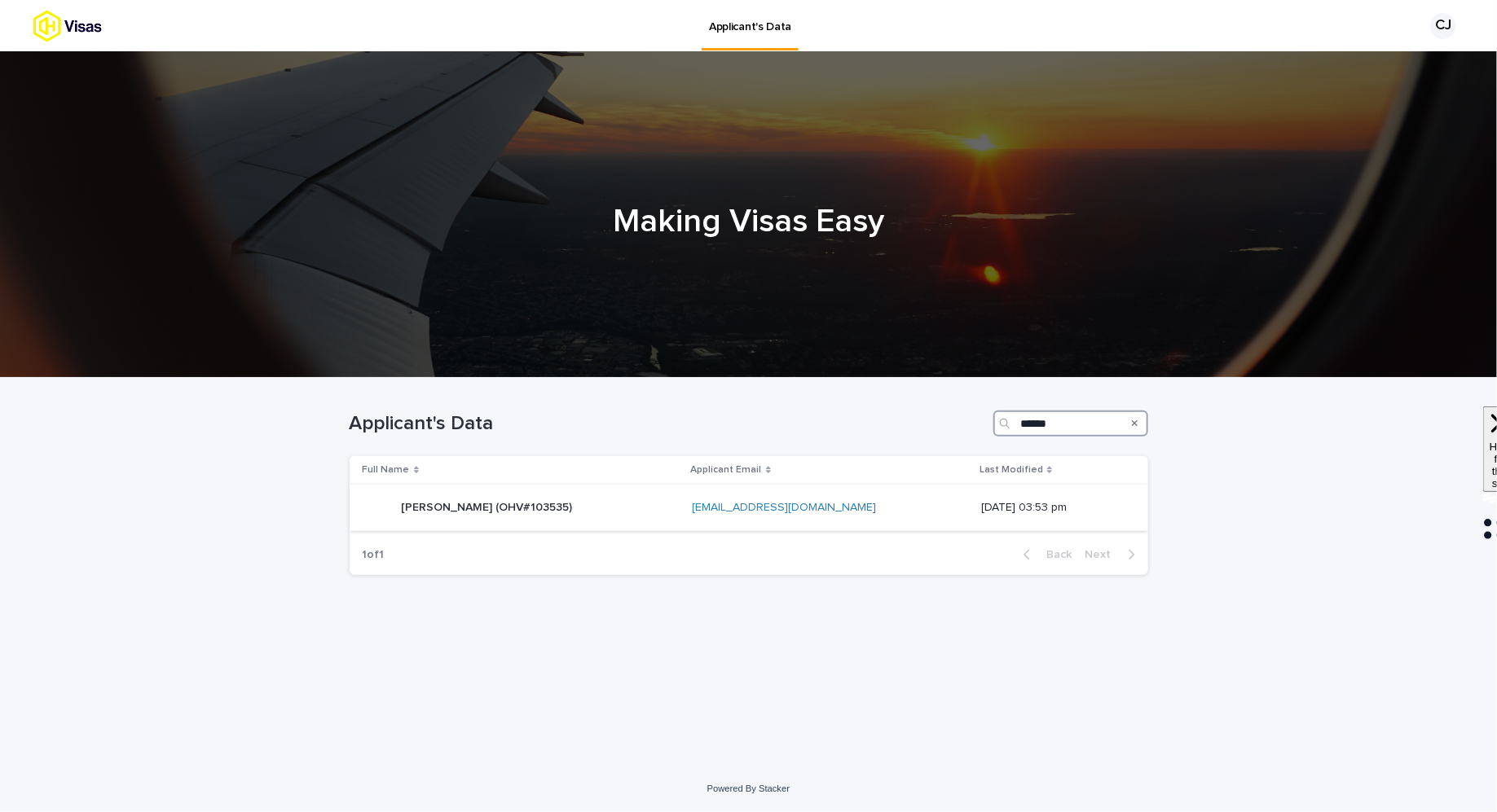
type input "******"
click at [594, 499] on div "[PERSON_NAME] (OHV#103535) [PERSON_NAME] (OHV#103535)" at bounding box center [521, 507] width 317 height 32
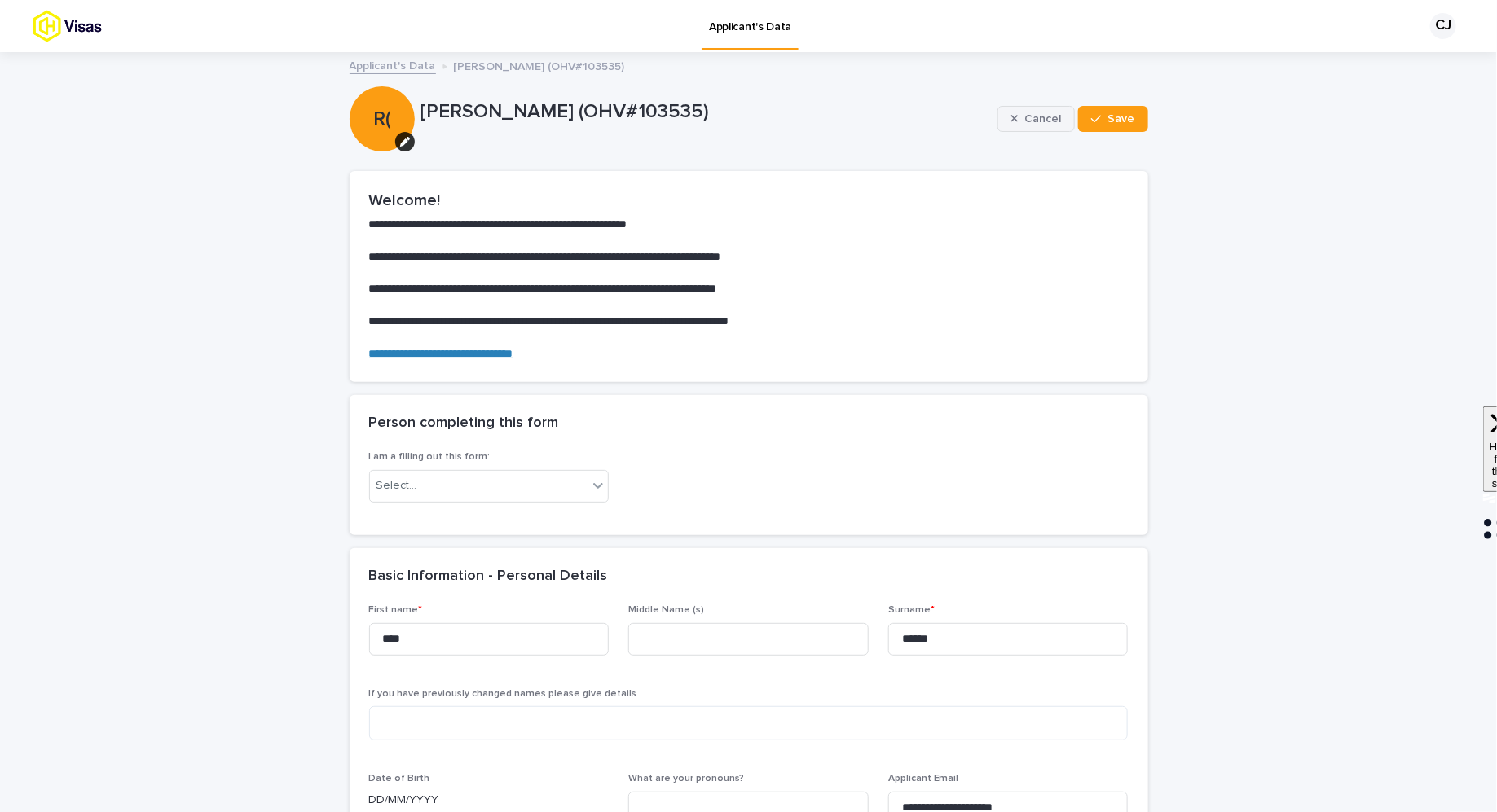
click at [1034, 110] on button "Cancel" at bounding box center [1035, 119] width 78 height 26
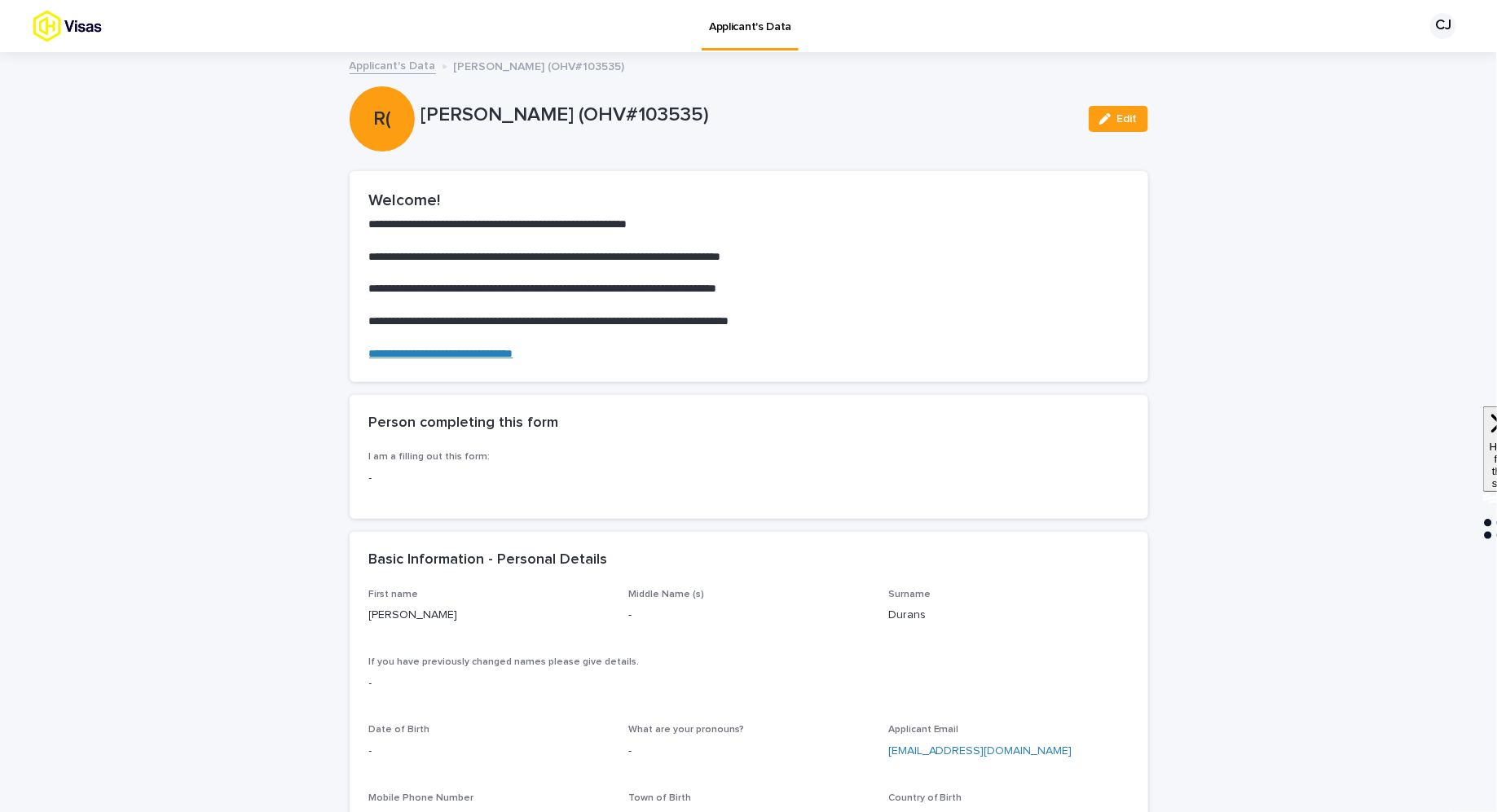
click at [368, 64] on link "Applicant's Data" at bounding box center [392, 64] width 87 height 18
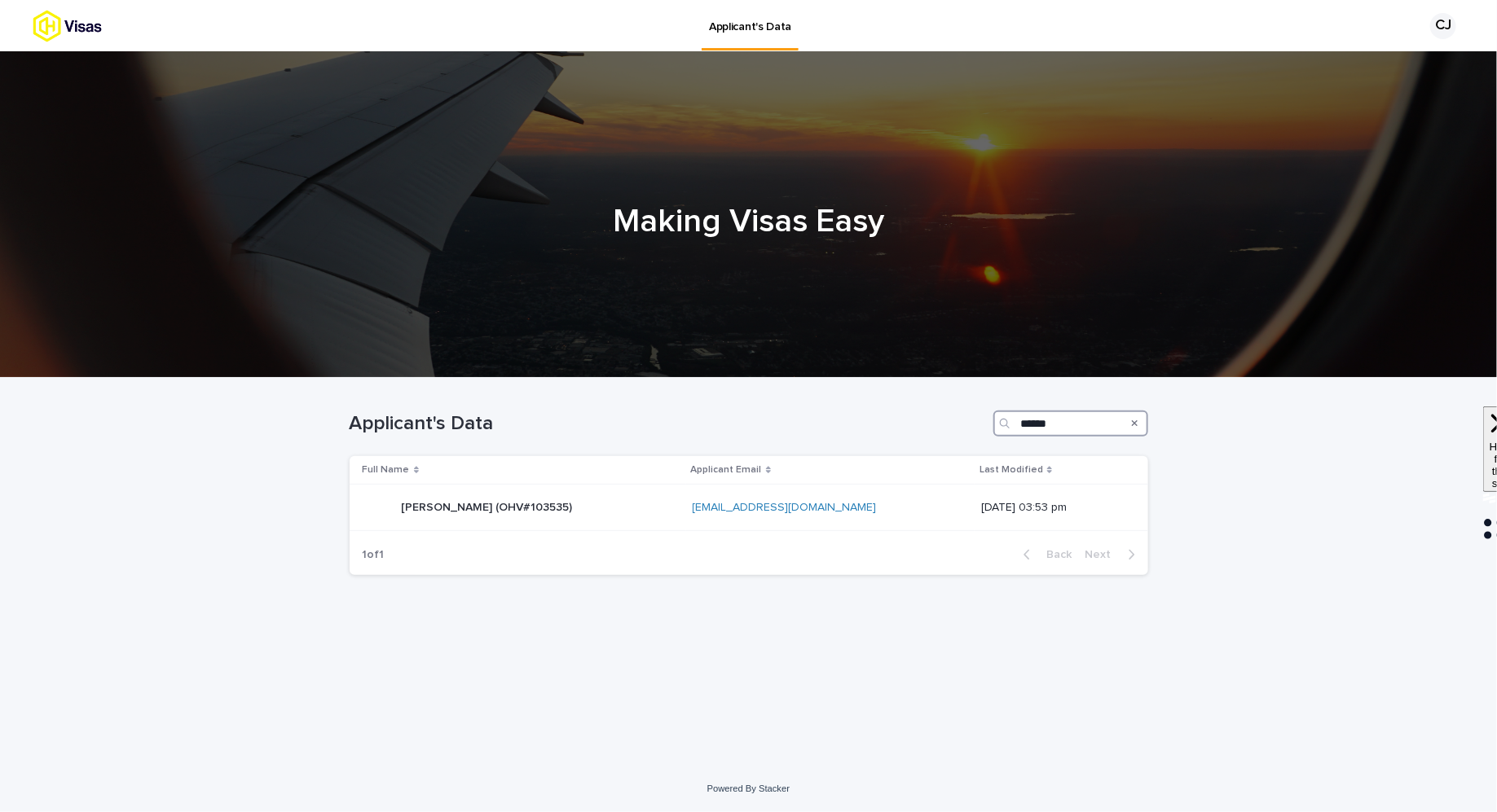
click at [1031, 421] on input "******" at bounding box center [1070, 424] width 155 height 26
paste input "Search"
type input "******"
click at [636, 500] on div "[PERSON_NAME] (OHV#103533) [PERSON_NAME] ([GEOGRAPHIC_DATA]#103533)" at bounding box center [520, 507] width 316 height 32
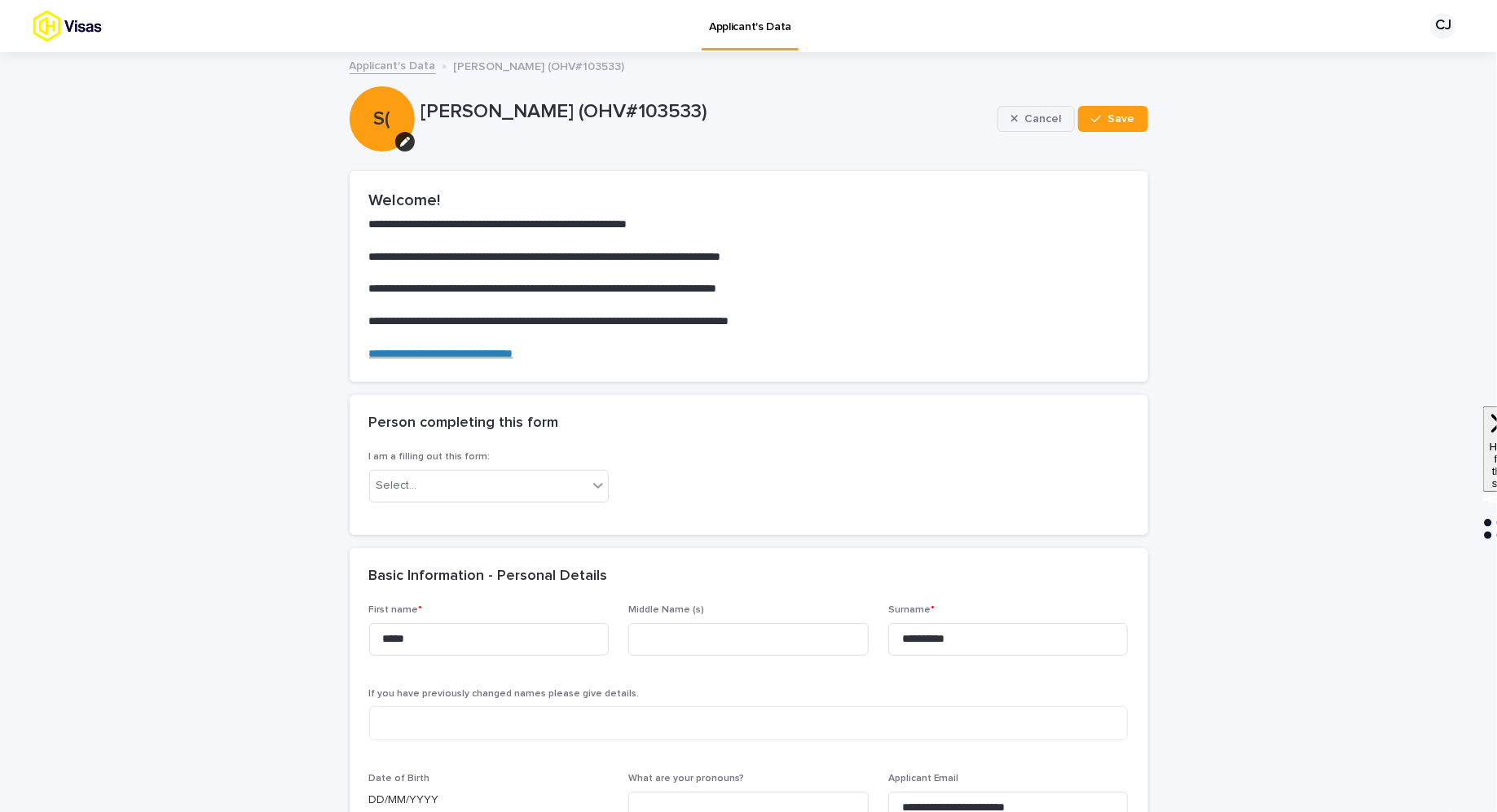
click at [1018, 123] on icon "button" at bounding box center [1014, 118] width 7 height 11
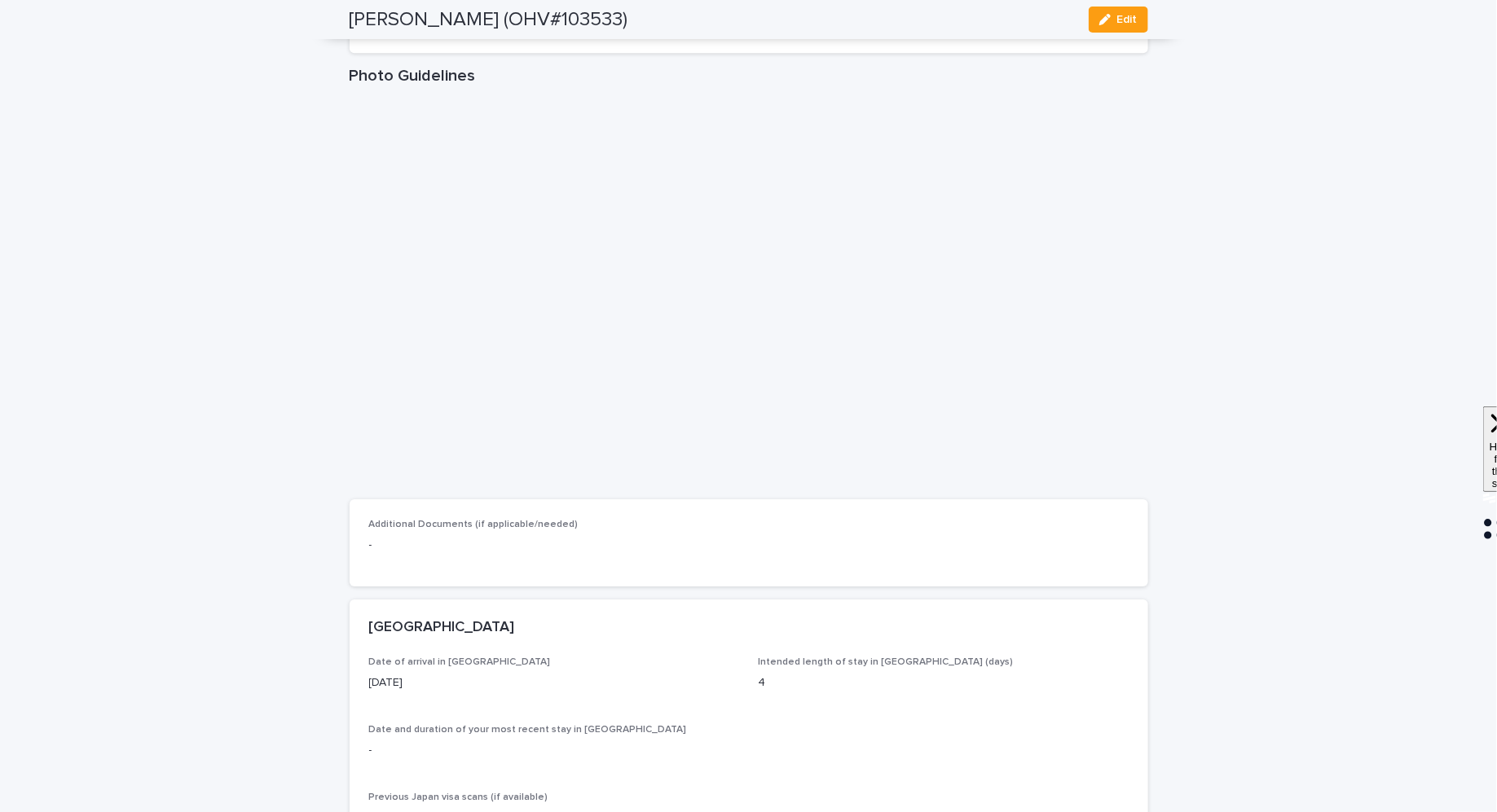
scroll to position [2177, 0]
